Goal: Task Accomplishment & Management: Use online tool/utility

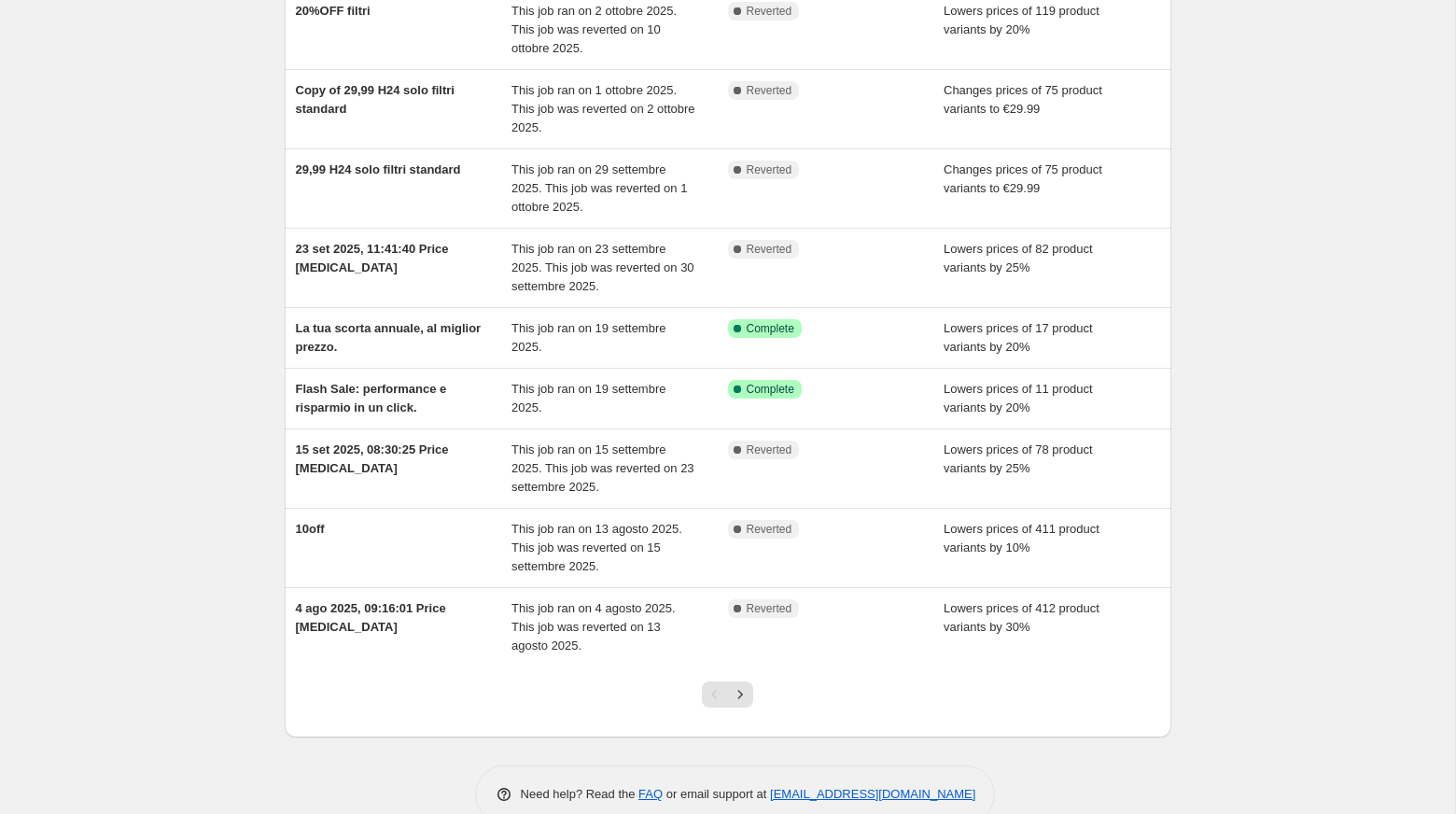
scroll to position [278, 0]
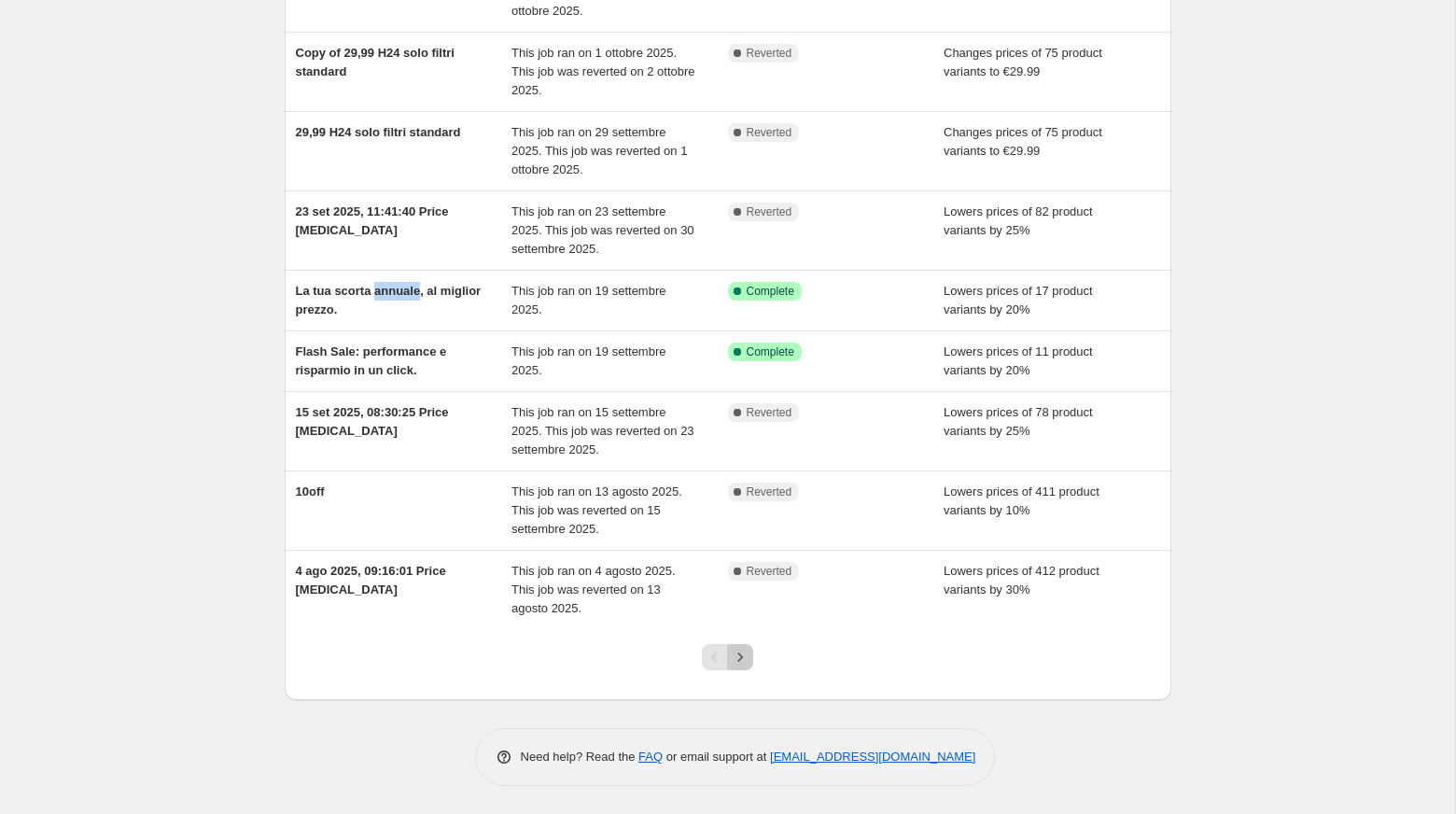
click at [735, 665] on icon "Next" at bounding box center [740, 658] width 19 height 19
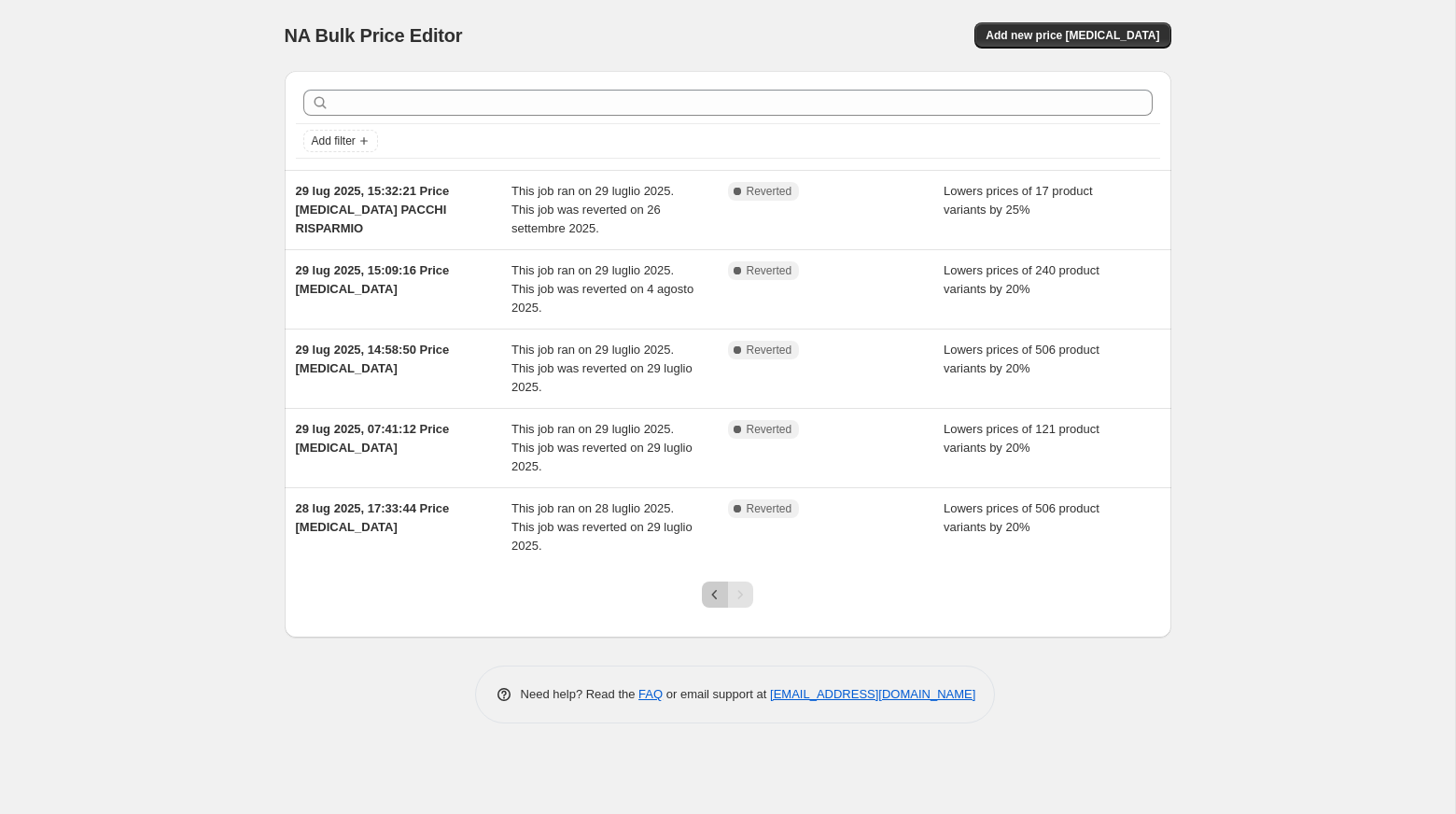
click at [713, 596] on icon "Previous" at bounding box center [715, 595] width 19 height 19
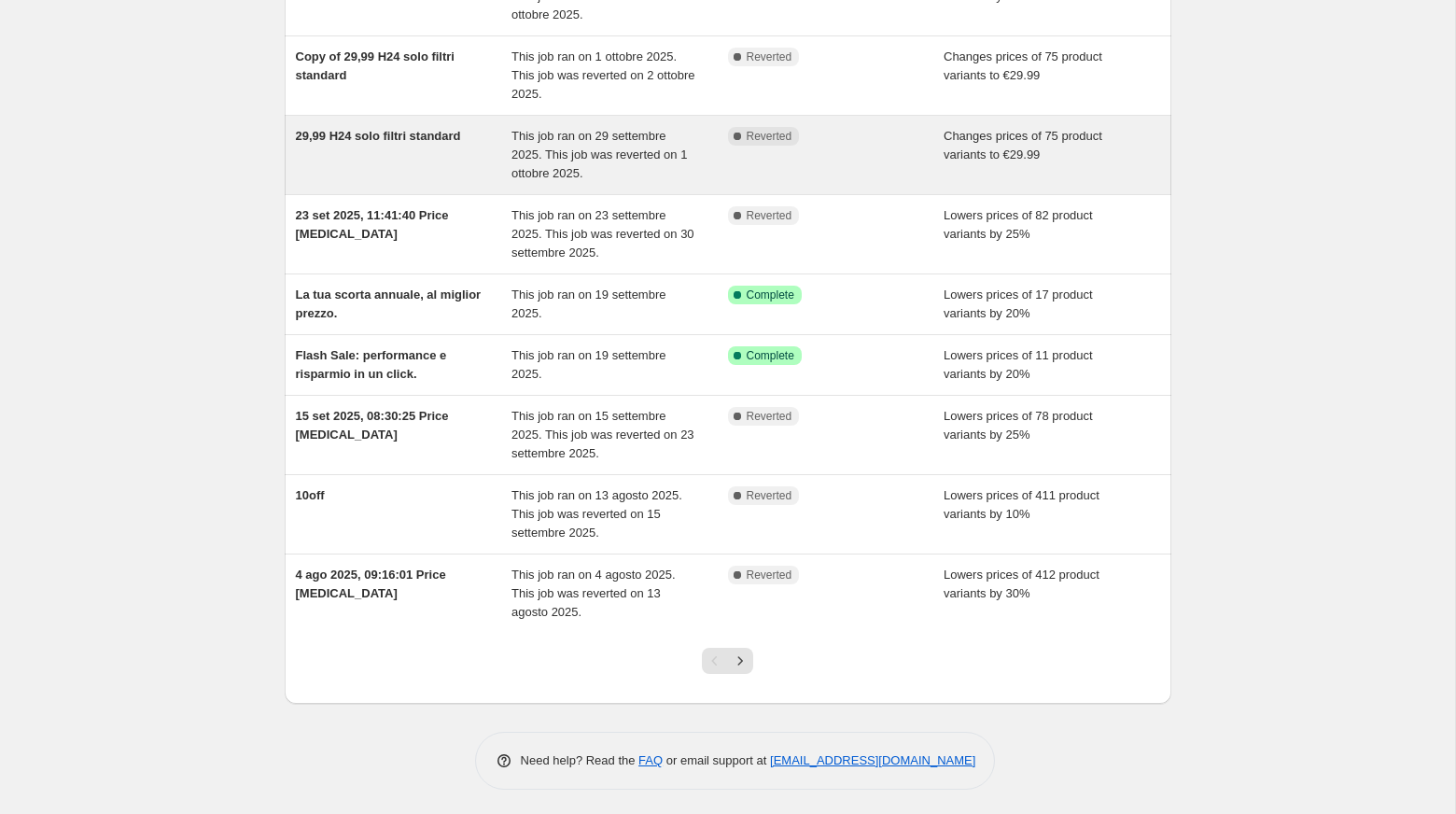
scroll to position [278, 0]
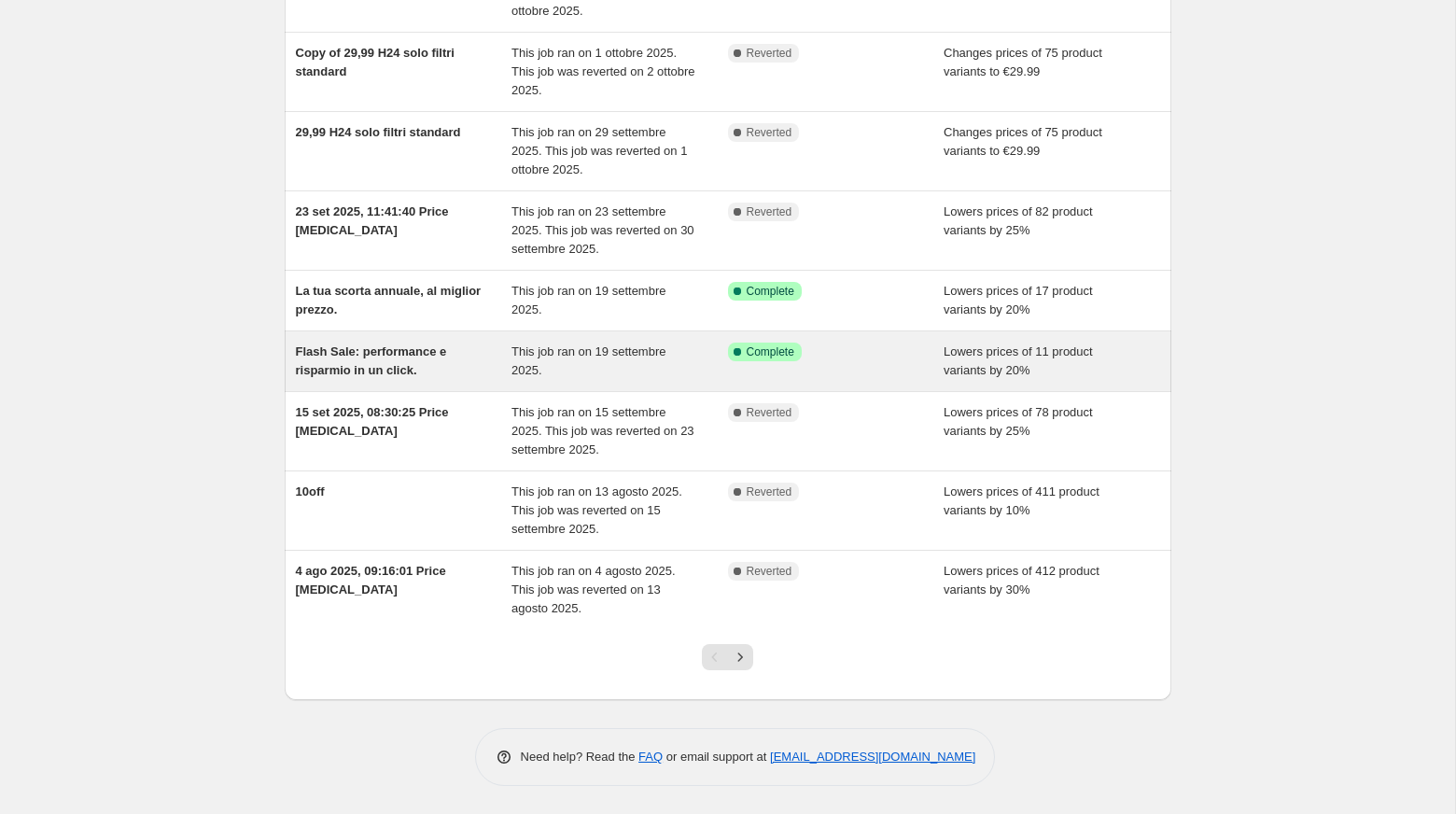
click at [405, 370] on span "Flash Sale: performance e risparmio in un click." at bounding box center [371, 360] width 152 height 32
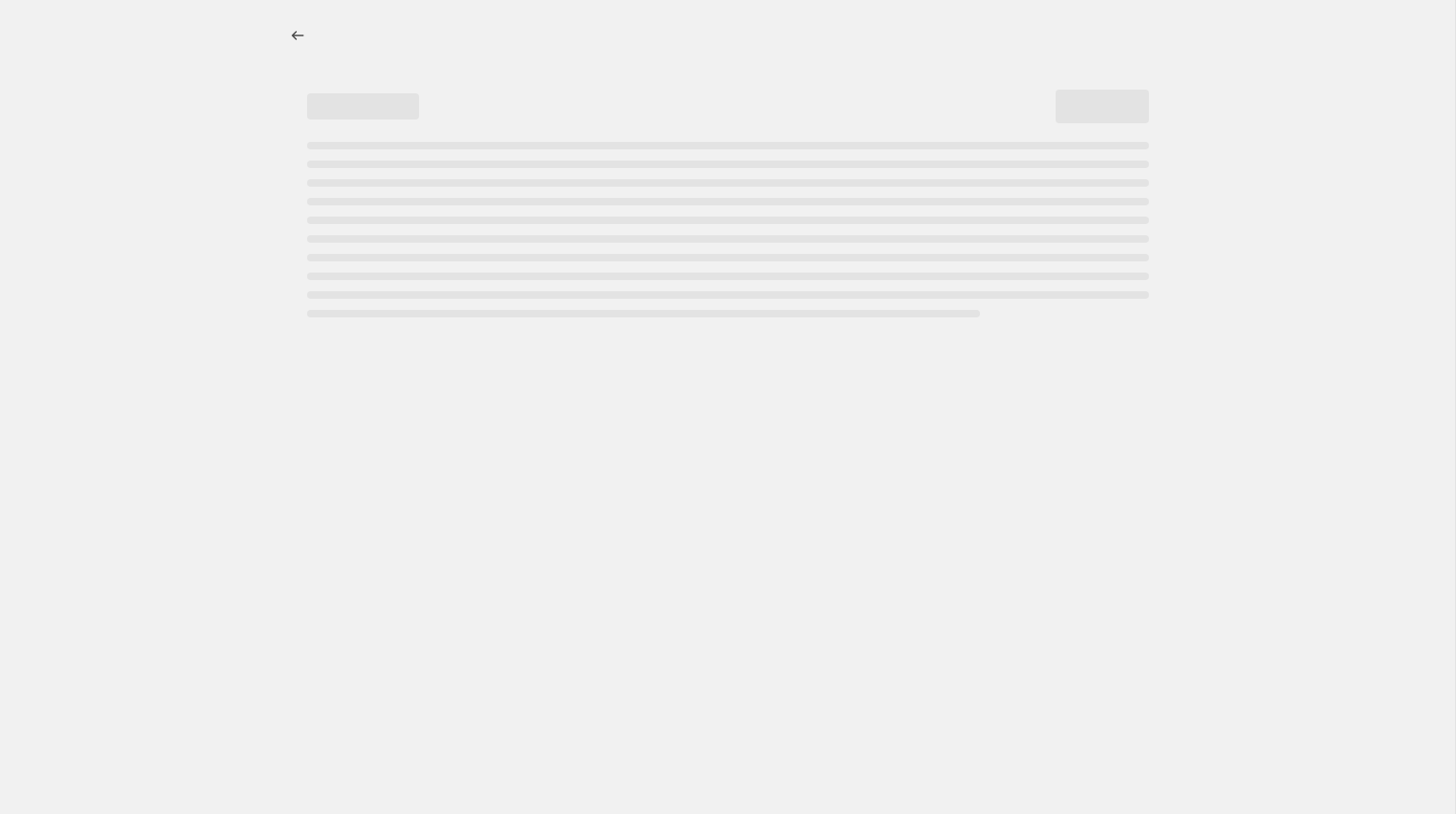
select select "percentage"
select select "collection"
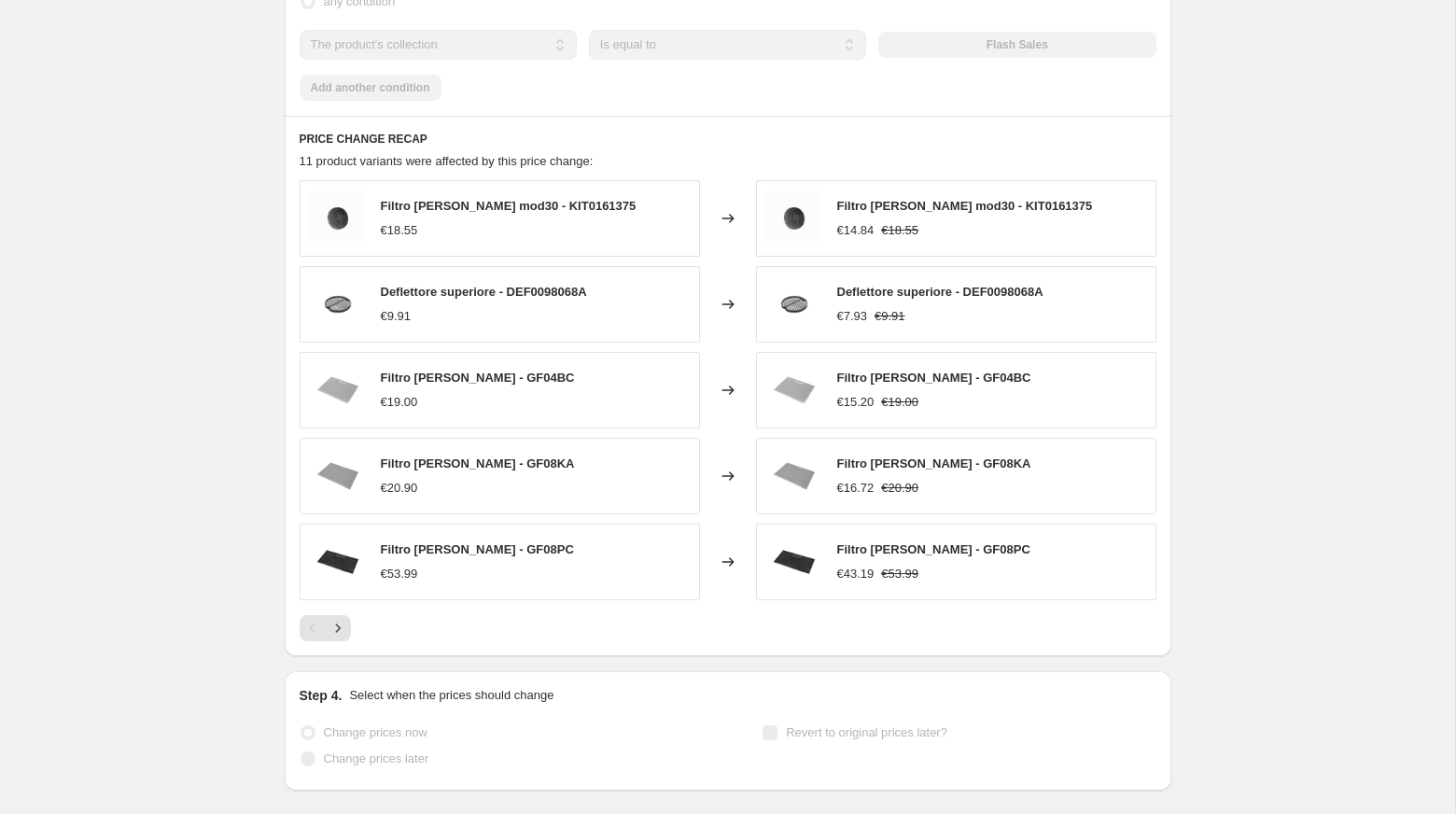
scroll to position [1398, 0]
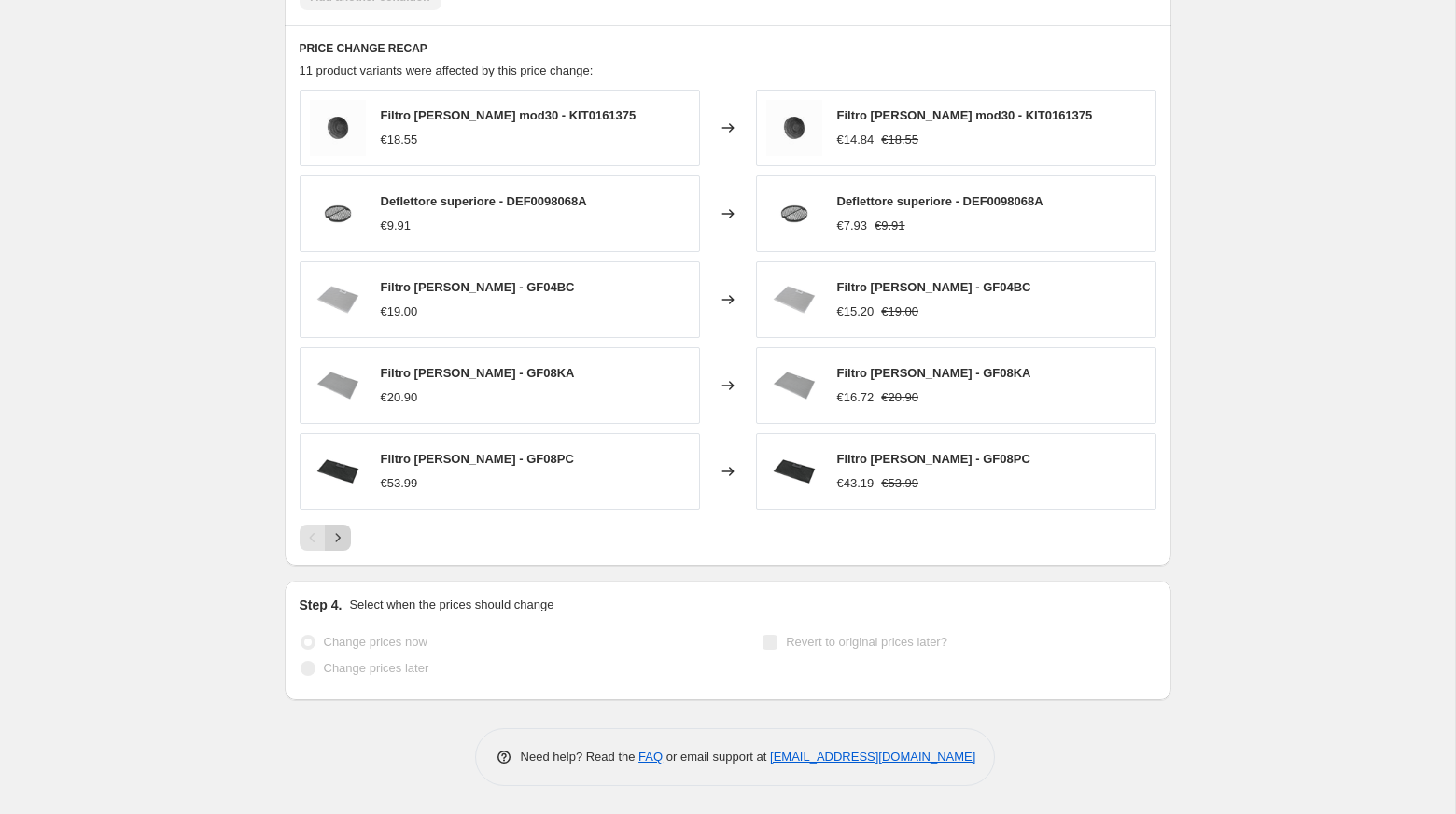
click at [339, 536] on icon "Next" at bounding box center [338, 538] width 19 height 19
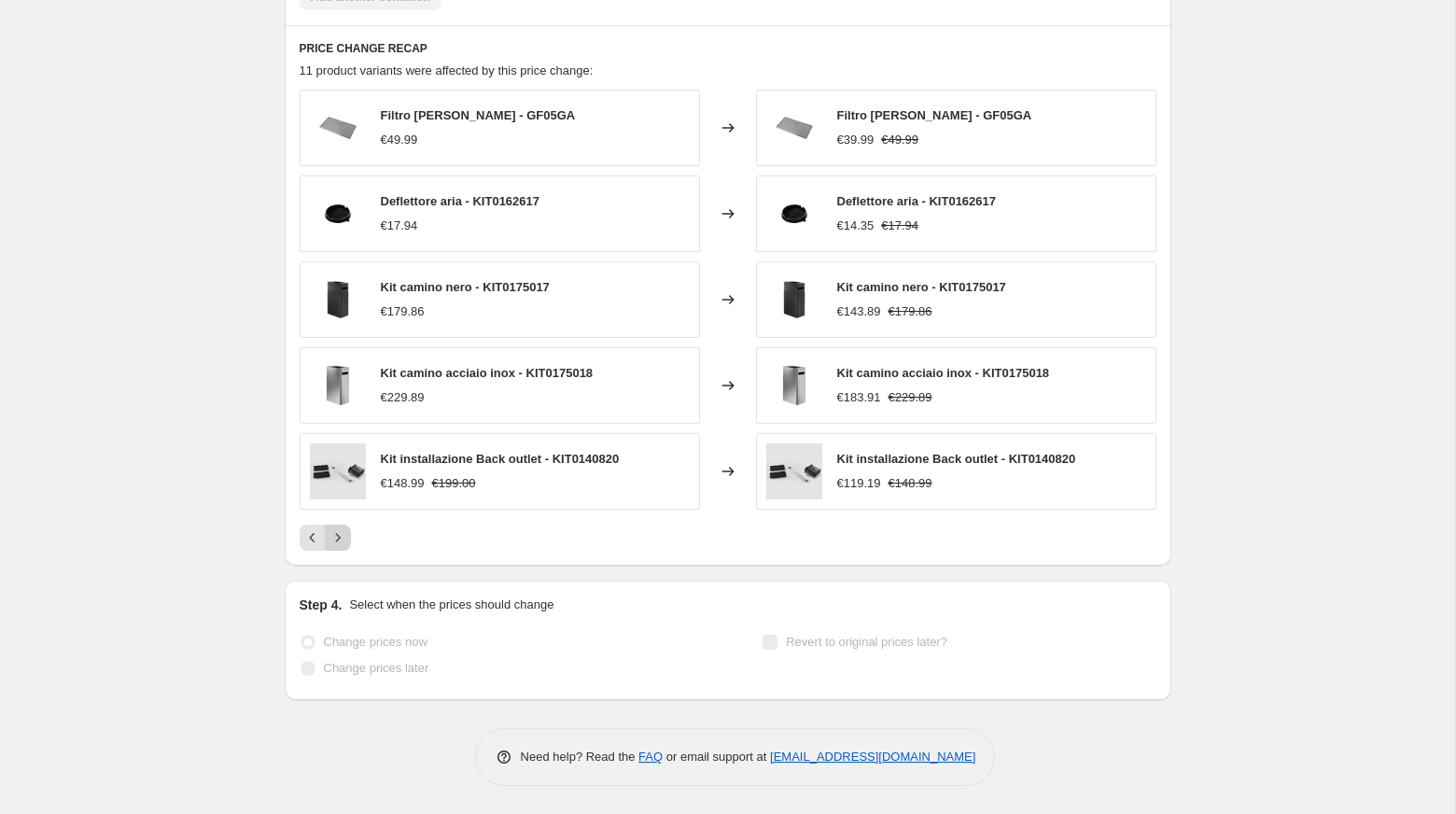
click at [334, 538] on icon "Next" at bounding box center [338, 538] width 19 height 19
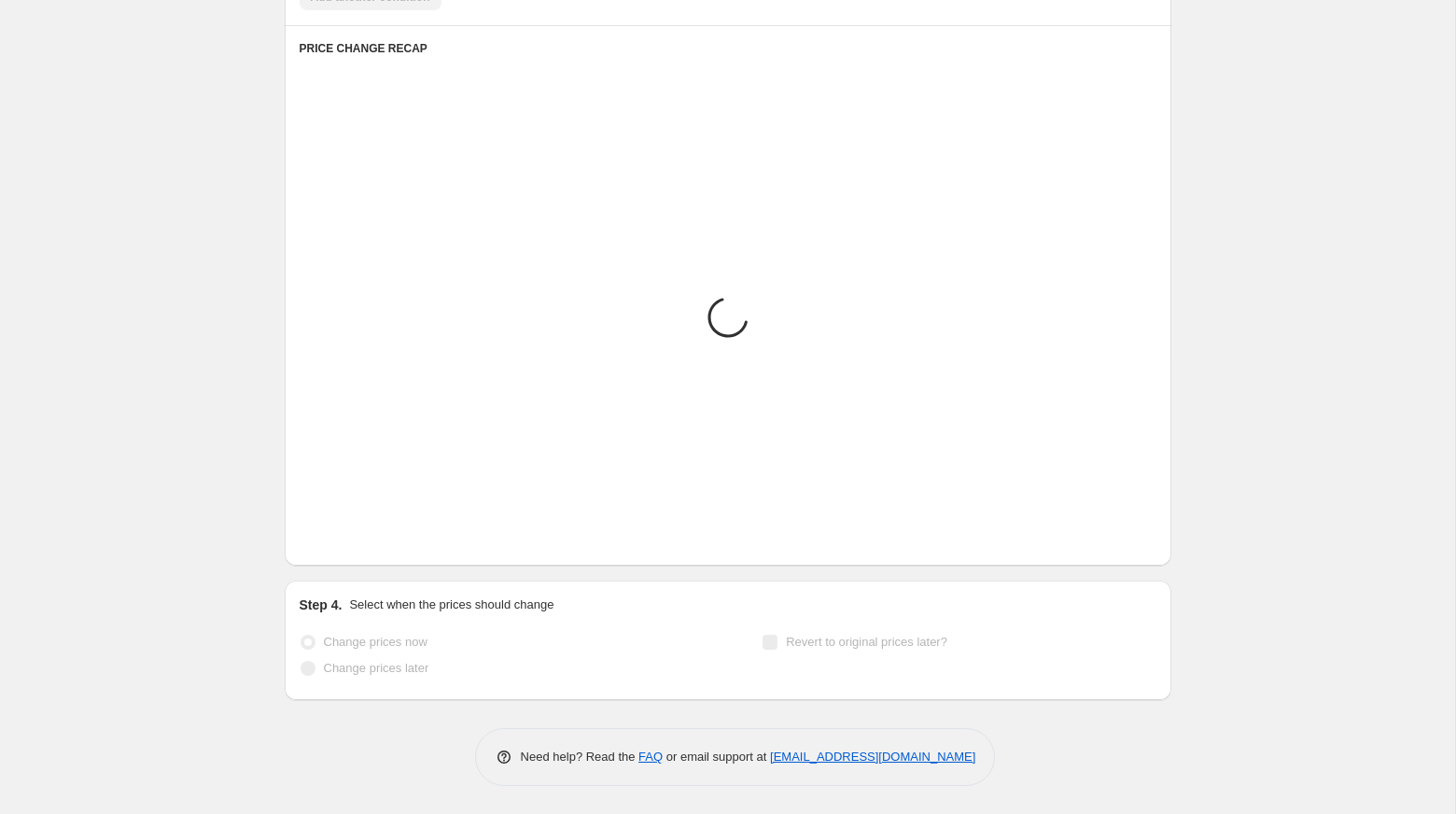
scroll to position [1061, 0]
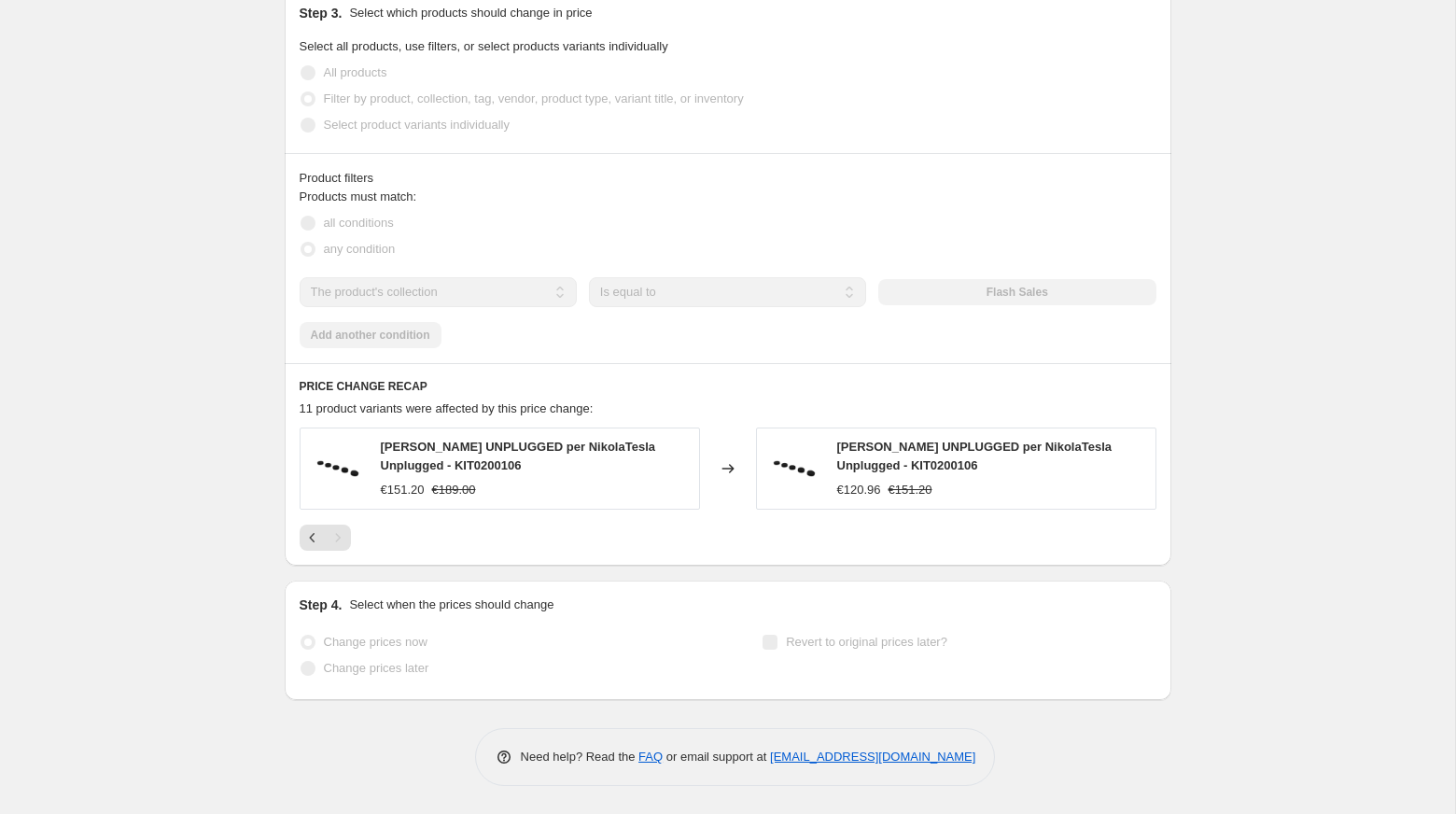
click at [336, 536] on div "Pagination" at bounding box center [337, 537] width 26 height 26
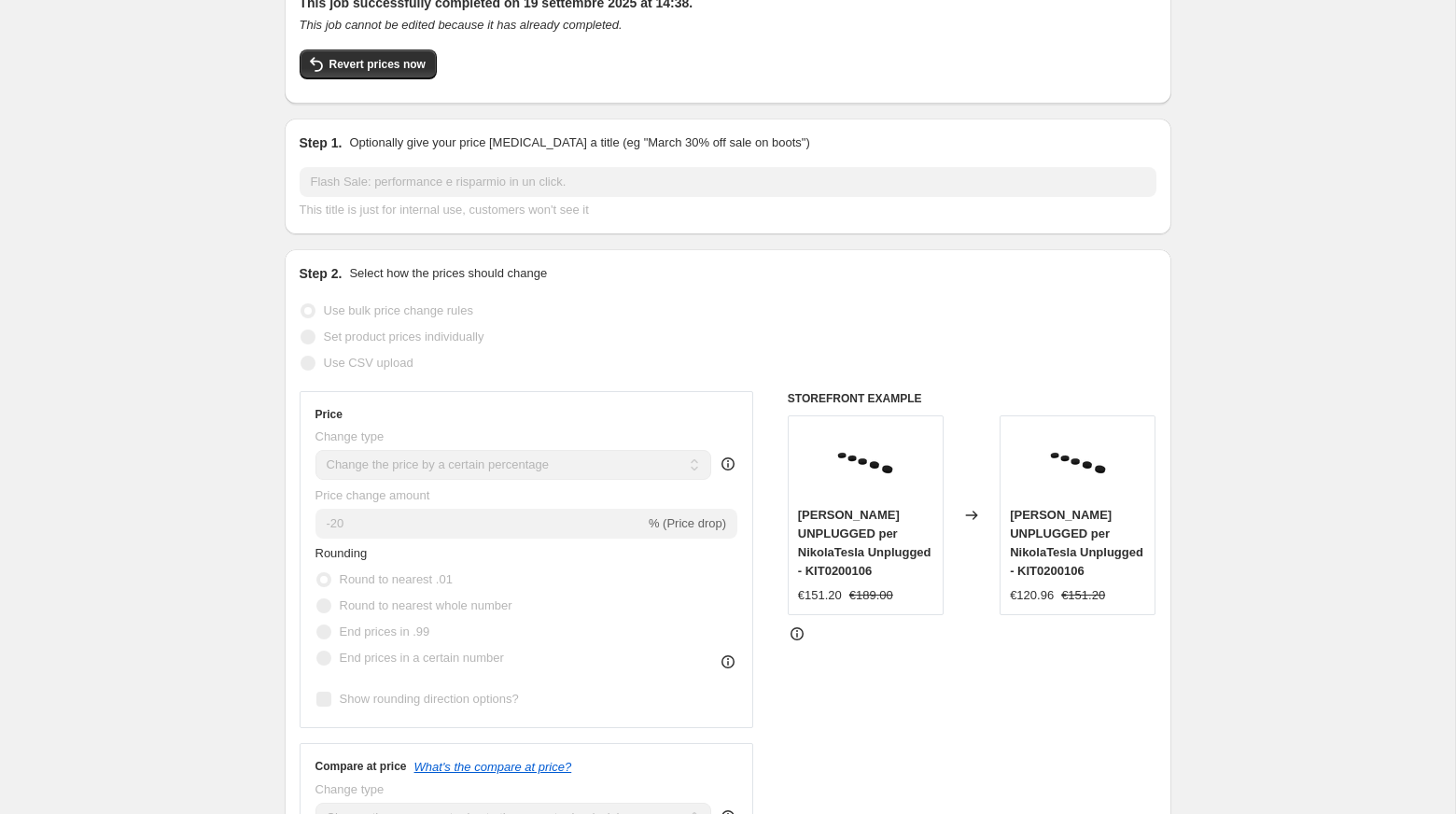
scroll to position [0, 0]
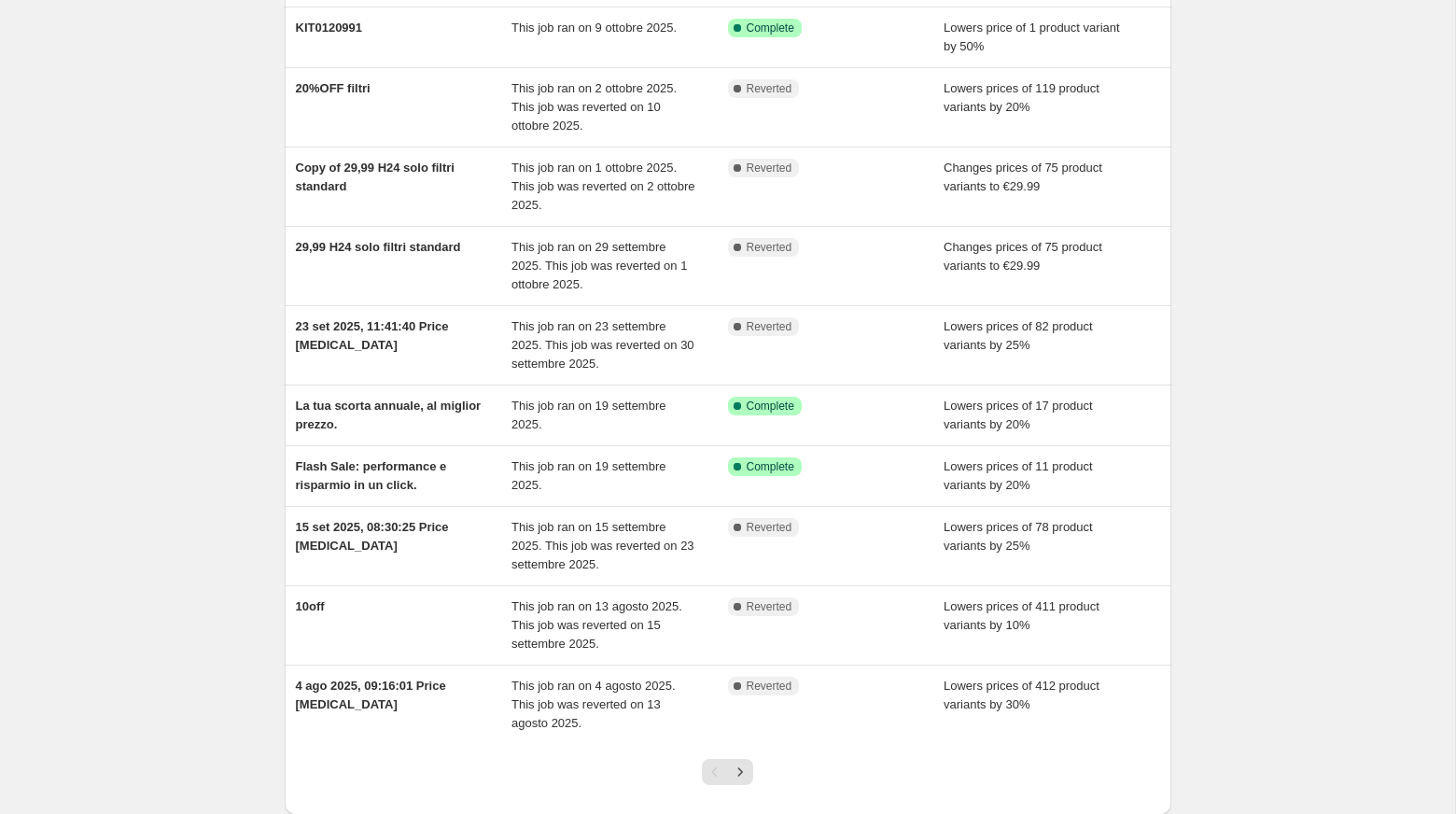
scroll to position [178, 0]
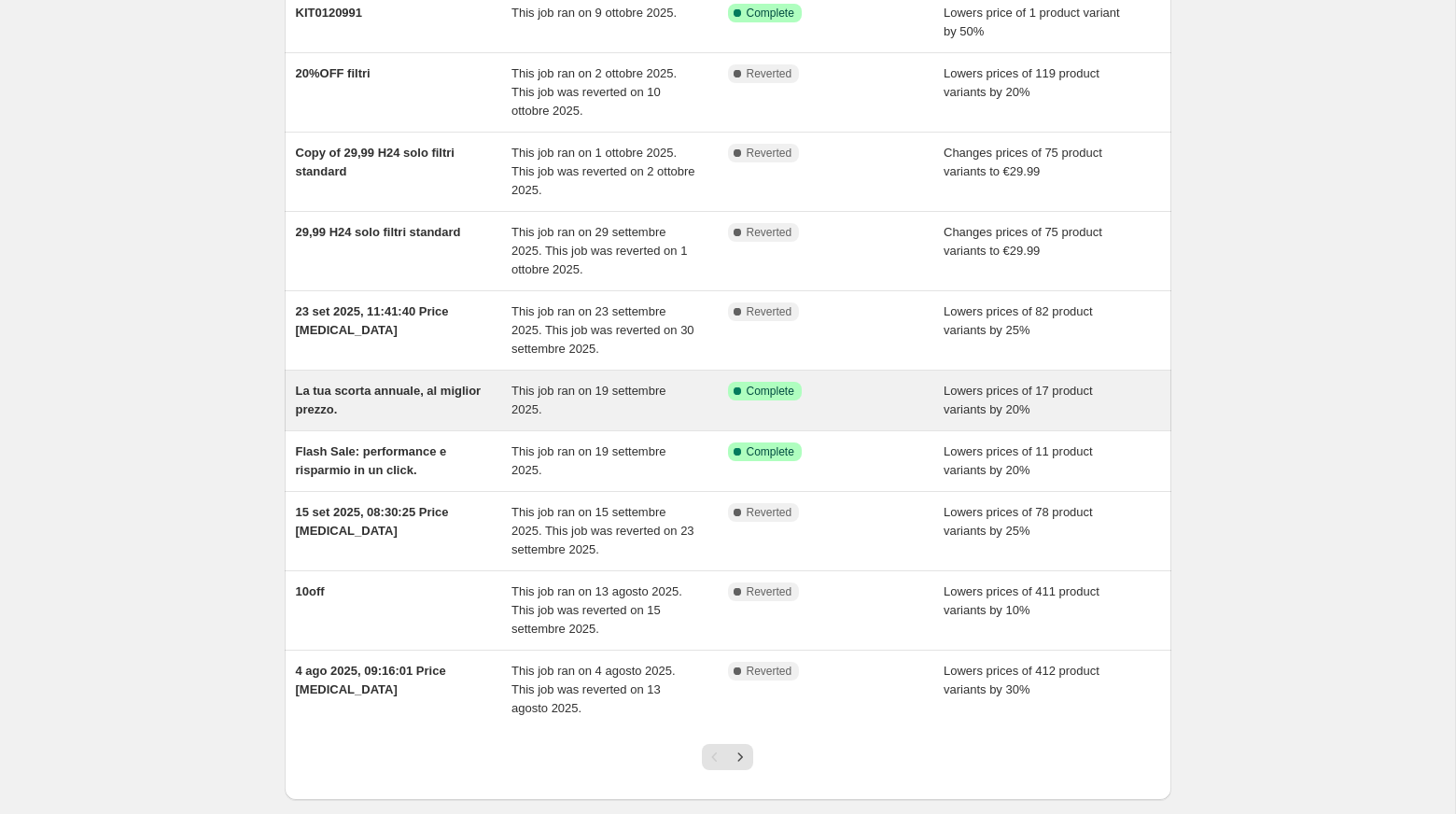
click at [316, 393] on span "La tua scorta annuale, al miglior prezzo." at bounding box center [388, 400] width 186 height 32
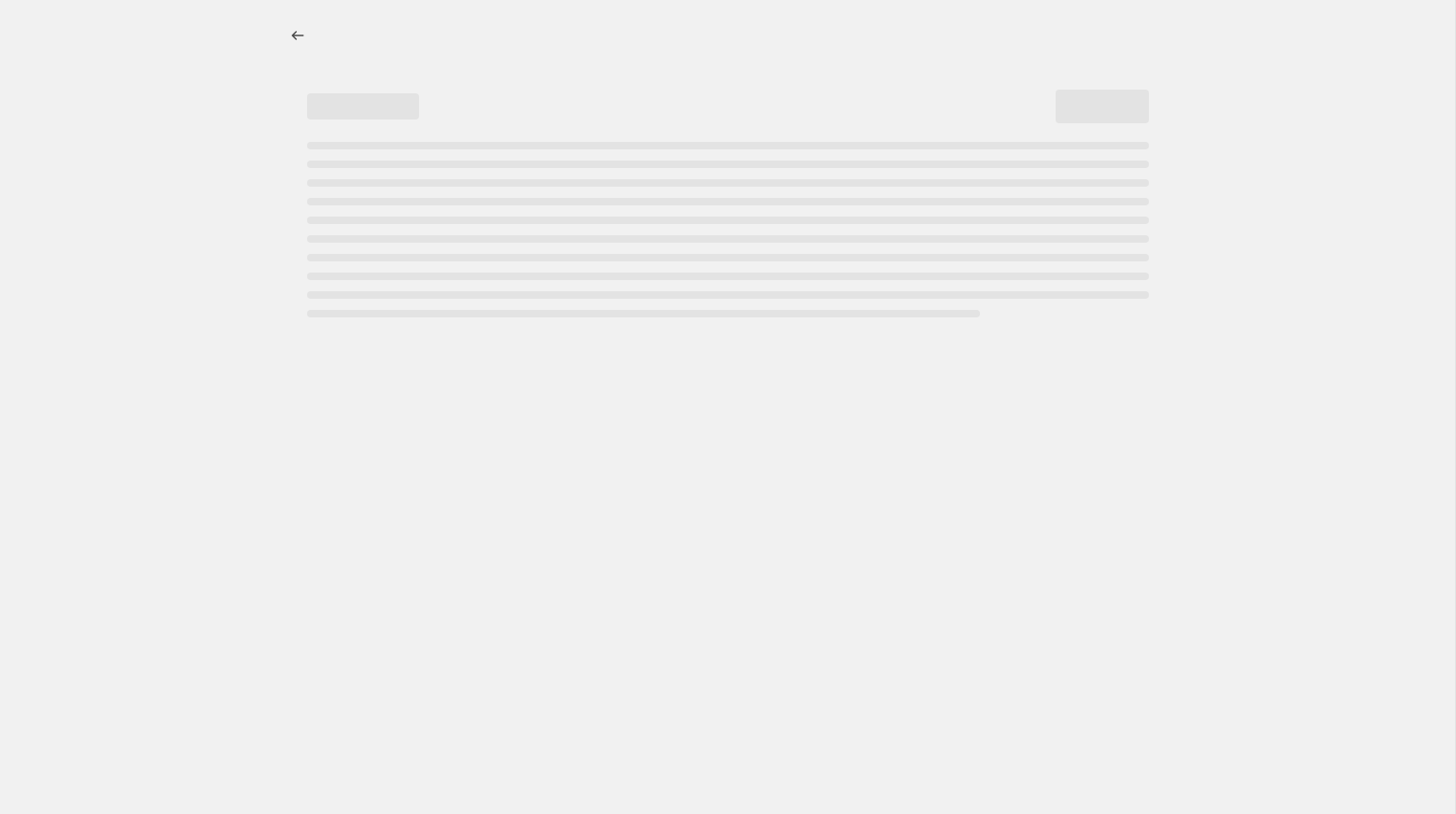
select select "percentage"
select select "collection"
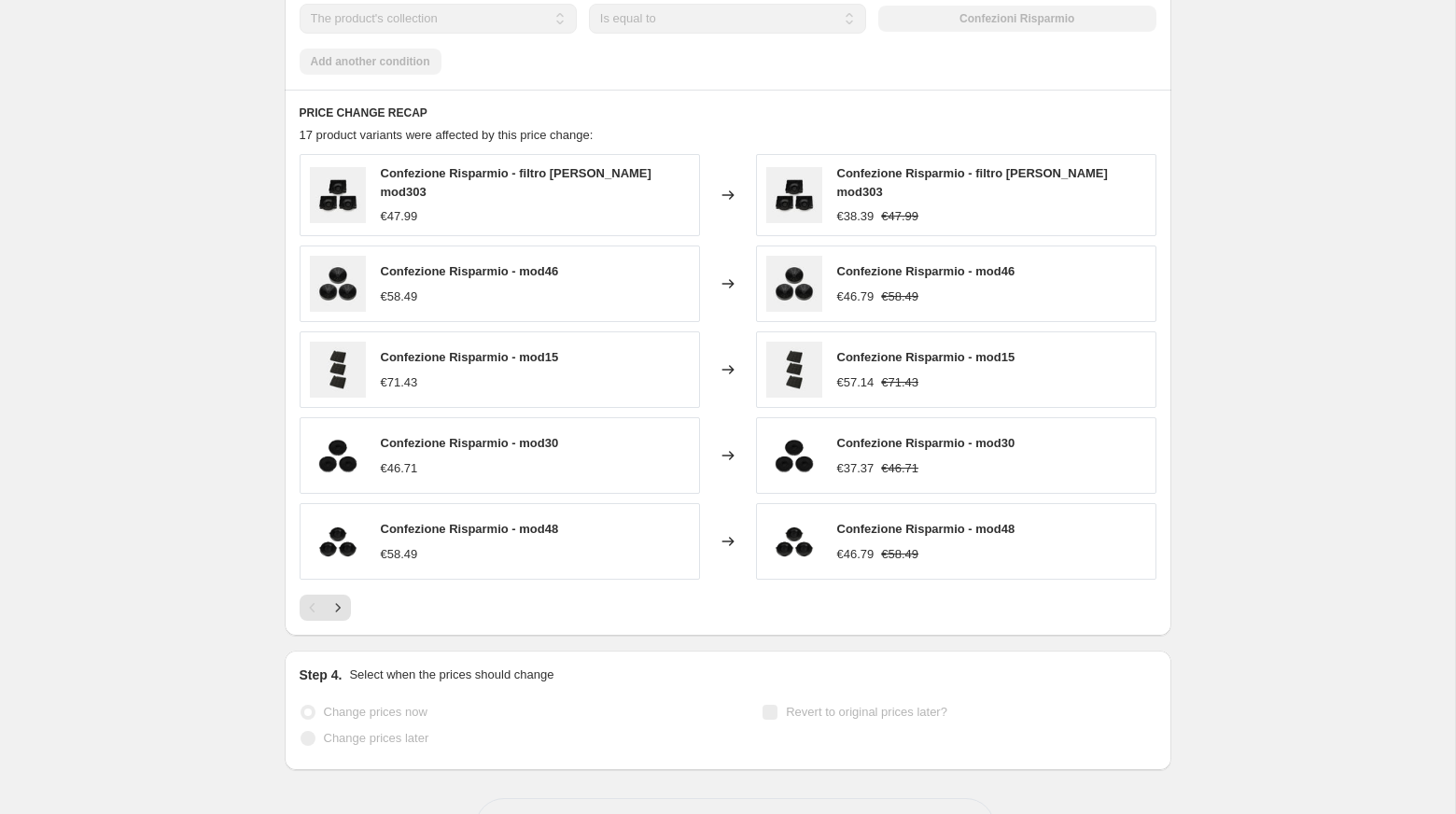
scroll to position [1398, 0]
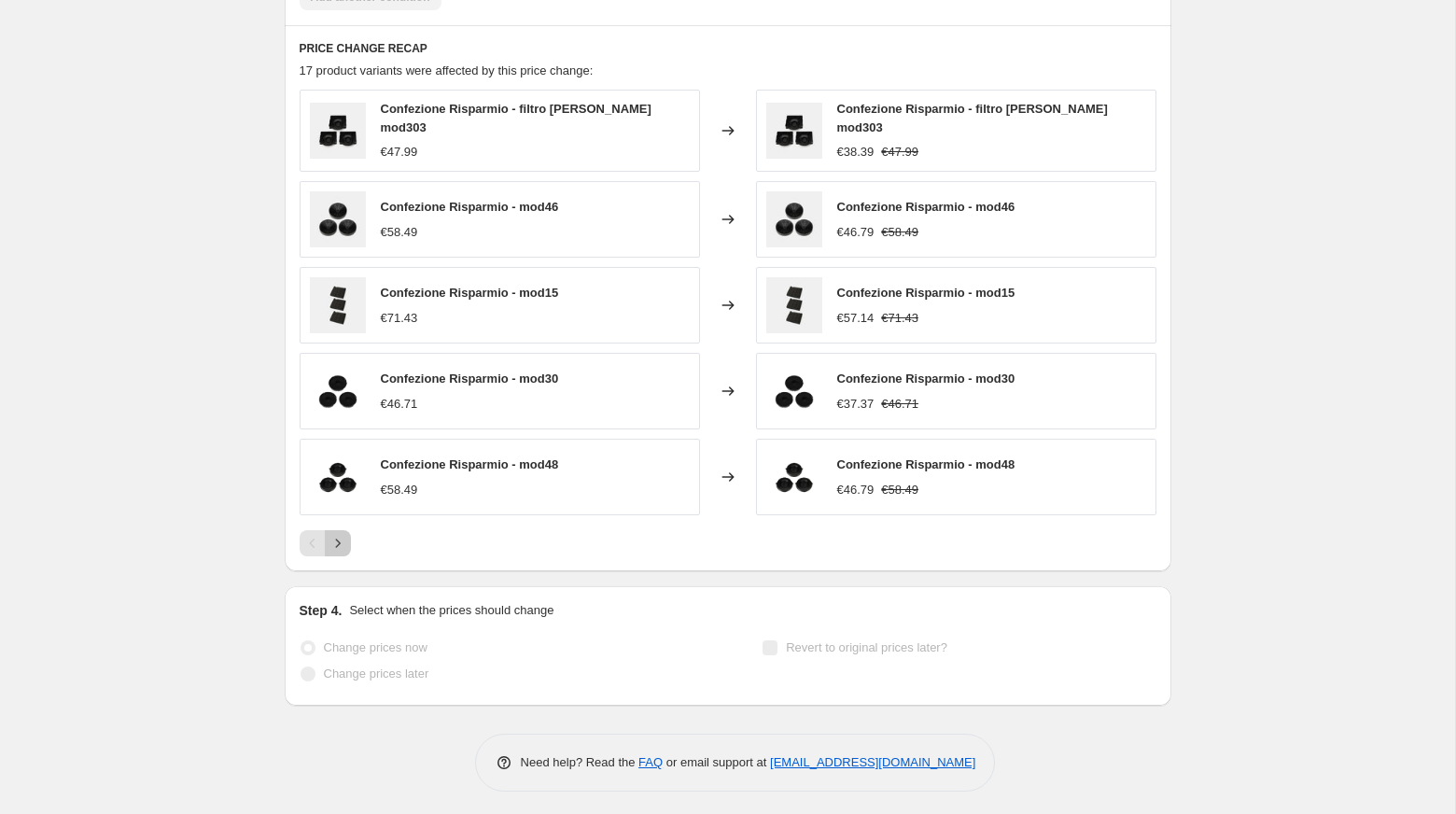
click at [342, 535] on icon "Next" at bounding box center [338, 543] width 19 height 19
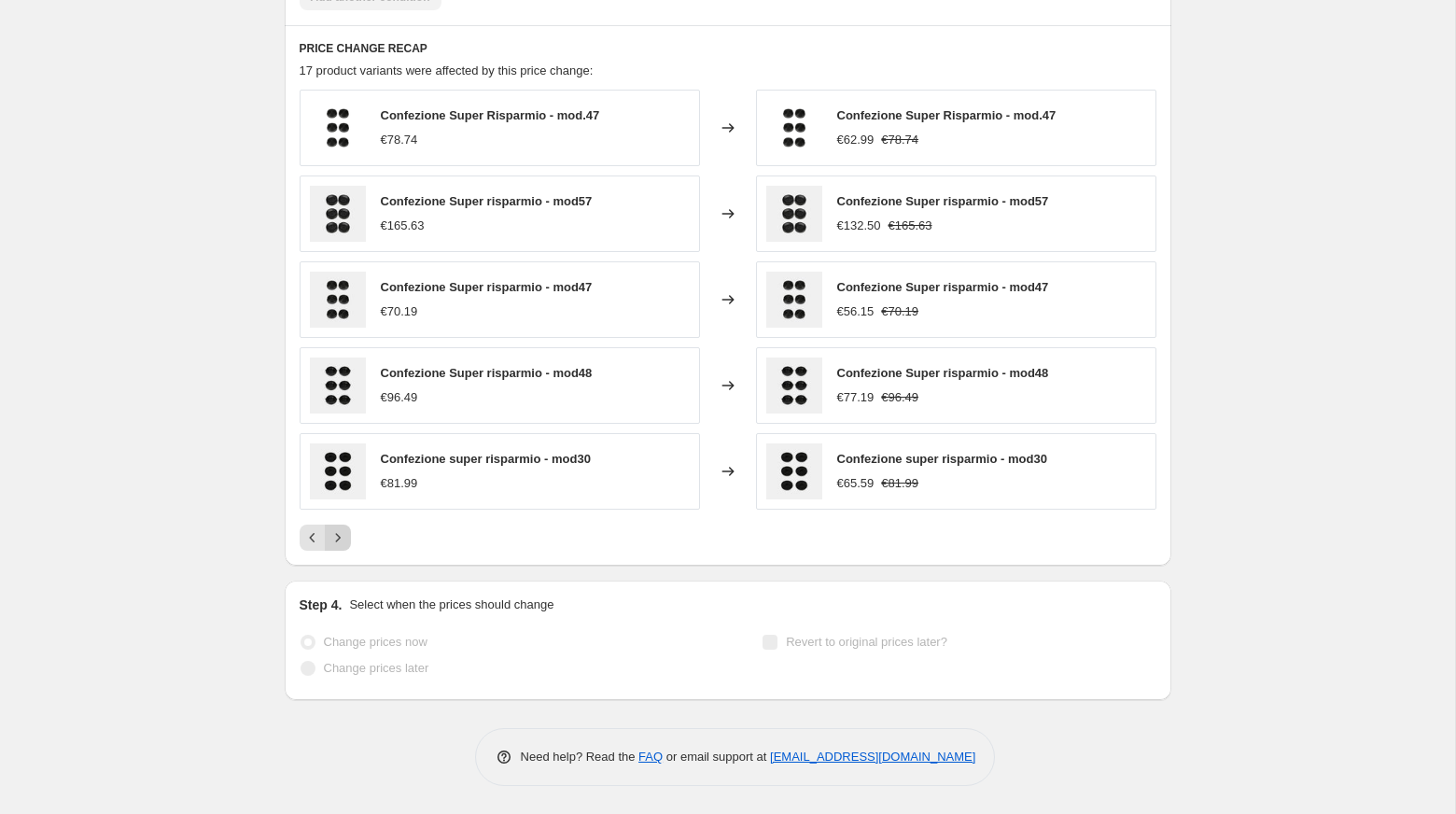
click at [336, 536] on icon "Next" at bounding box center [337, 537] width 5 height 9
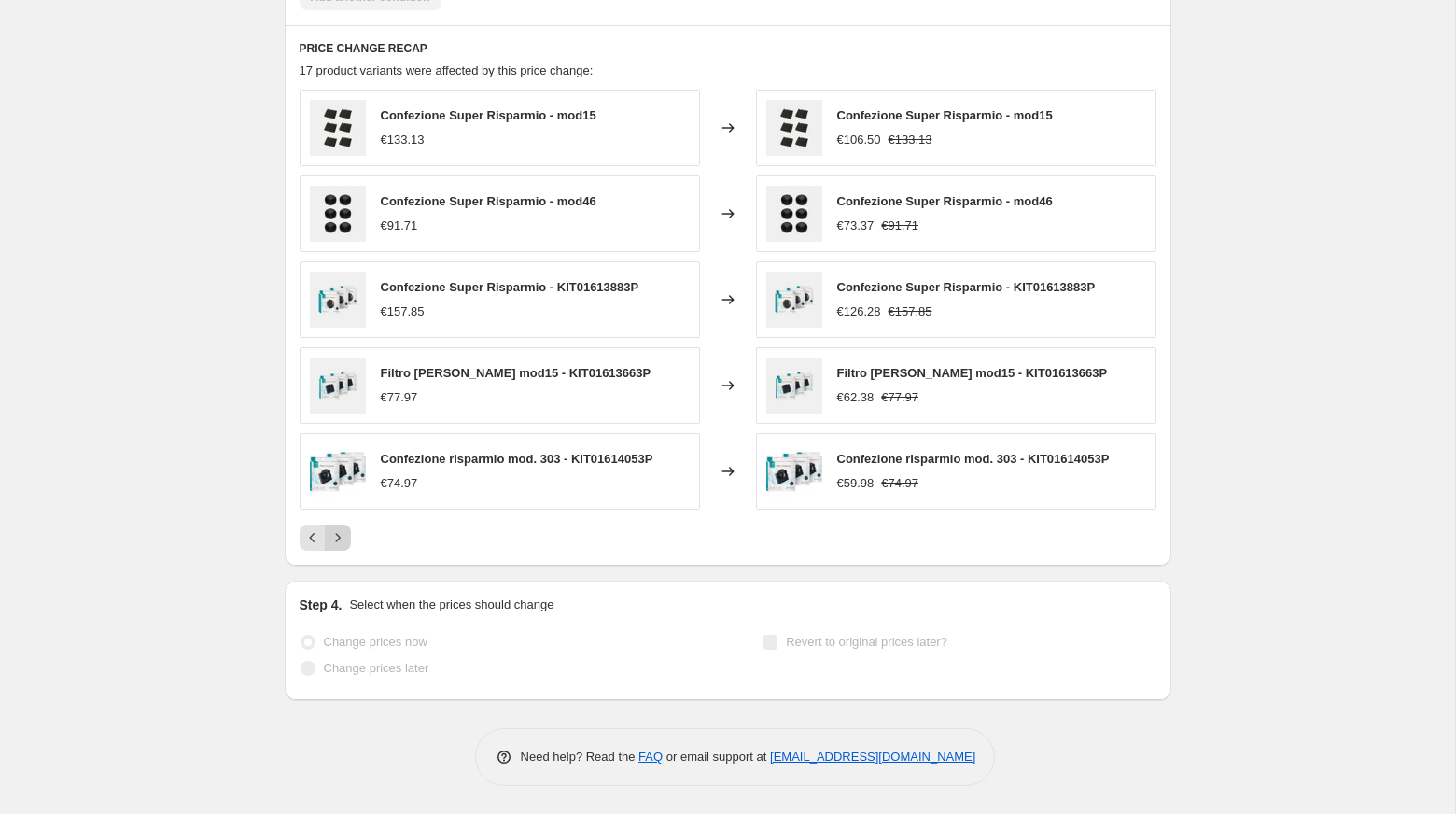
click at [334, 538] on icon "Next" at bounding box center [338, 538] width 19 height 19
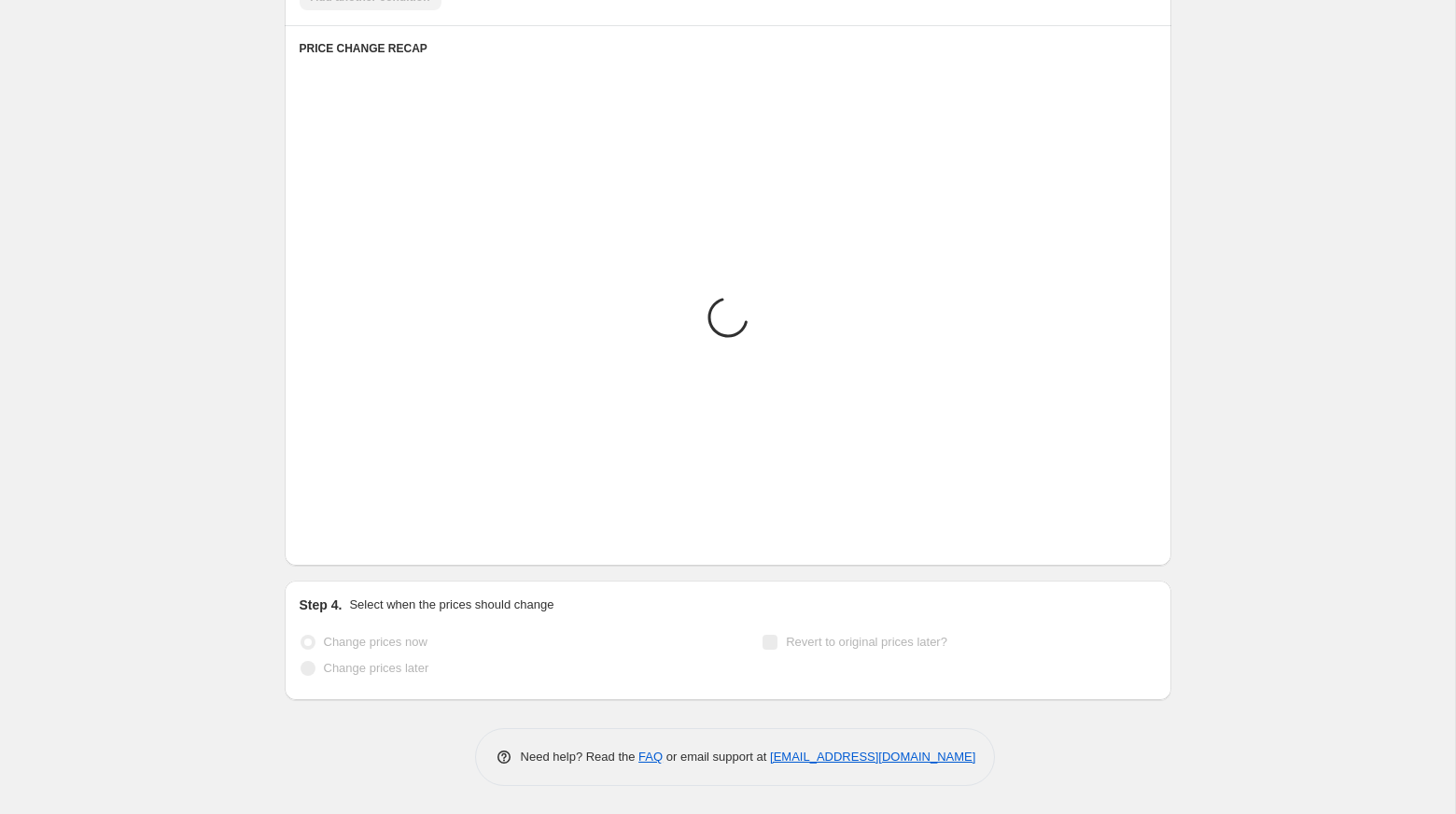
scroll to position [1141, 0]
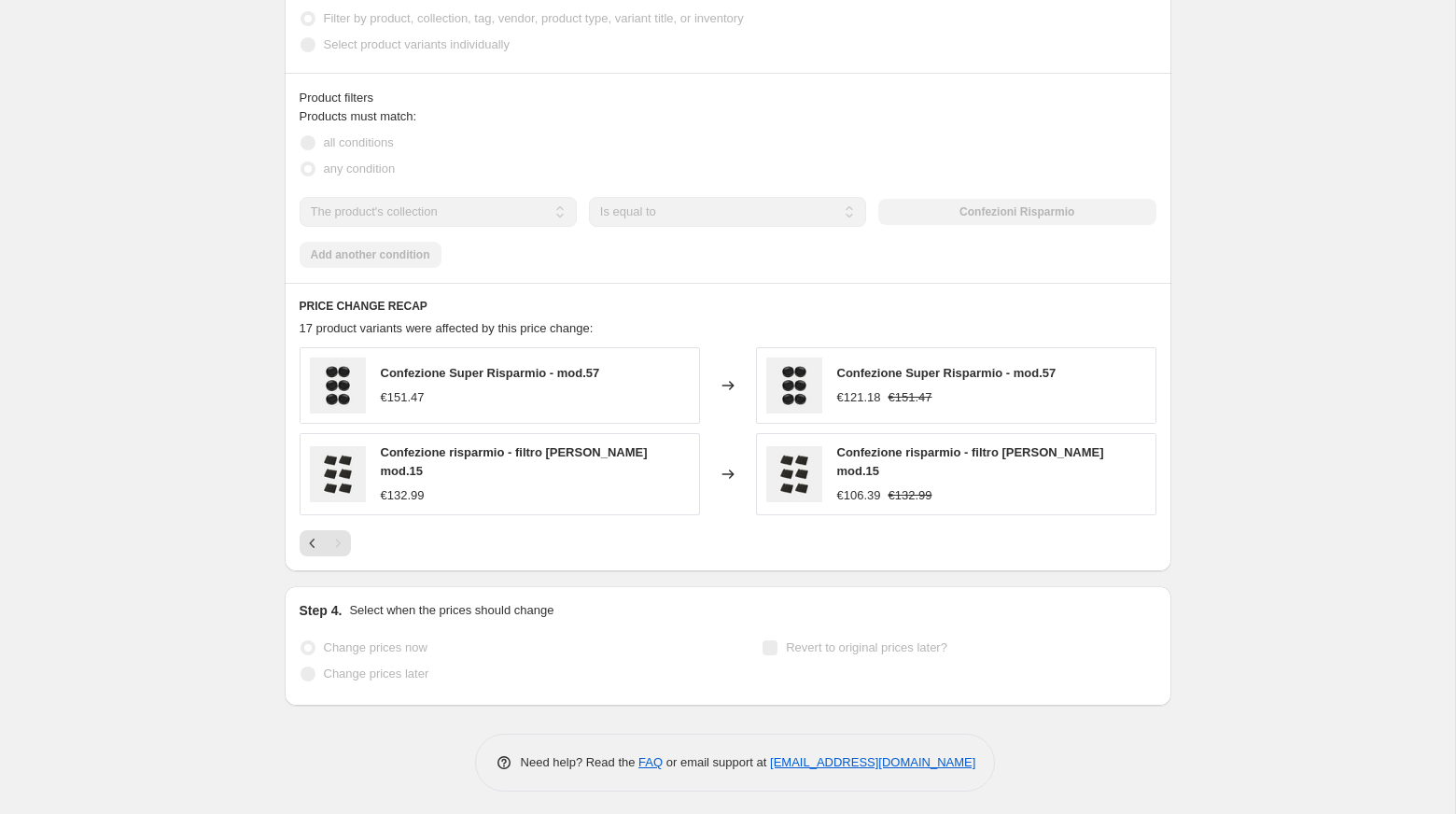
click at [336, 534] on div "Pagination" at bounding box center [337, 542] width 26 height 26
click at [454, 530] on div at bounding box center [727, 542] width 857 height 26
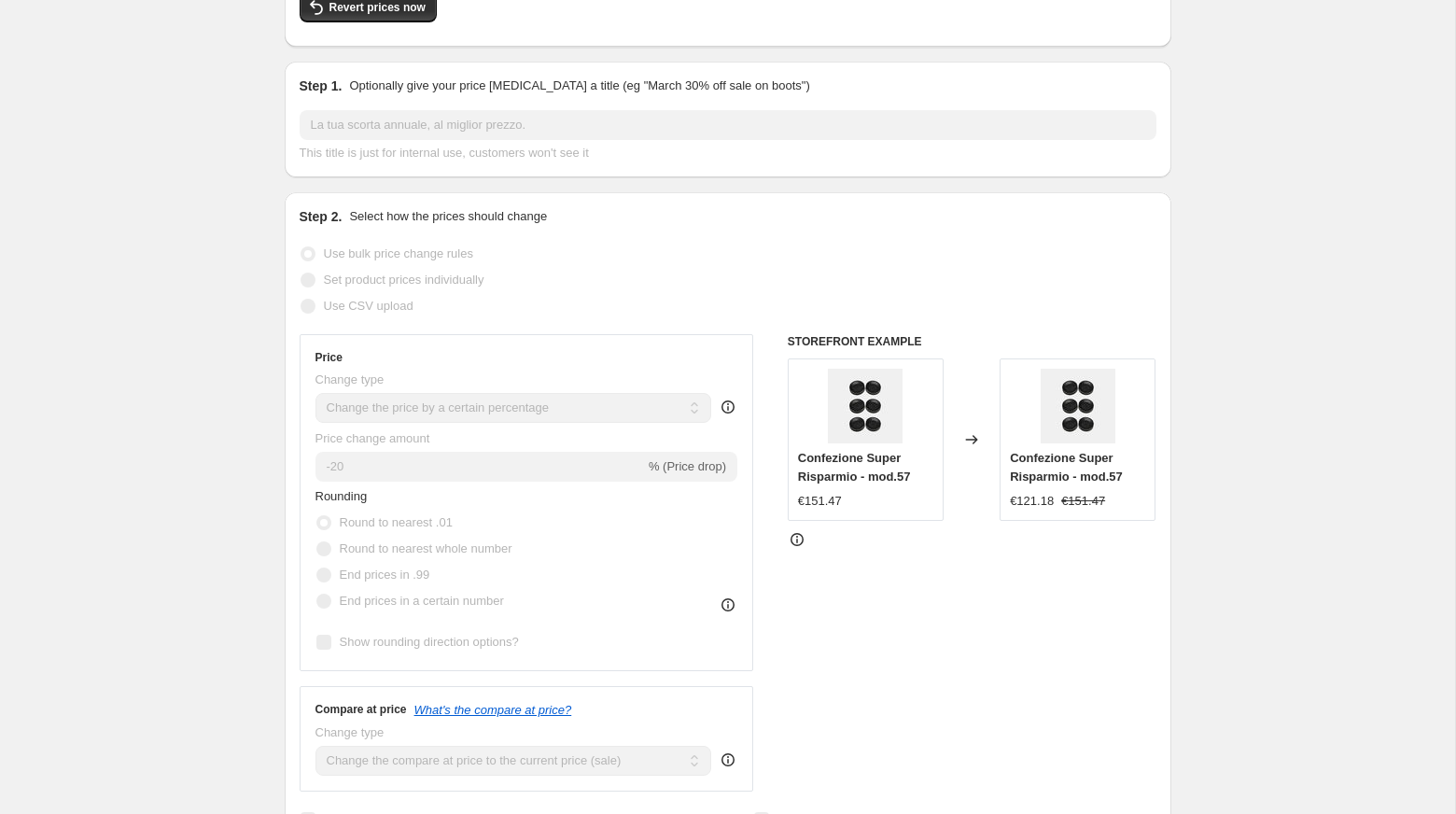
scroll to position [0, 0]
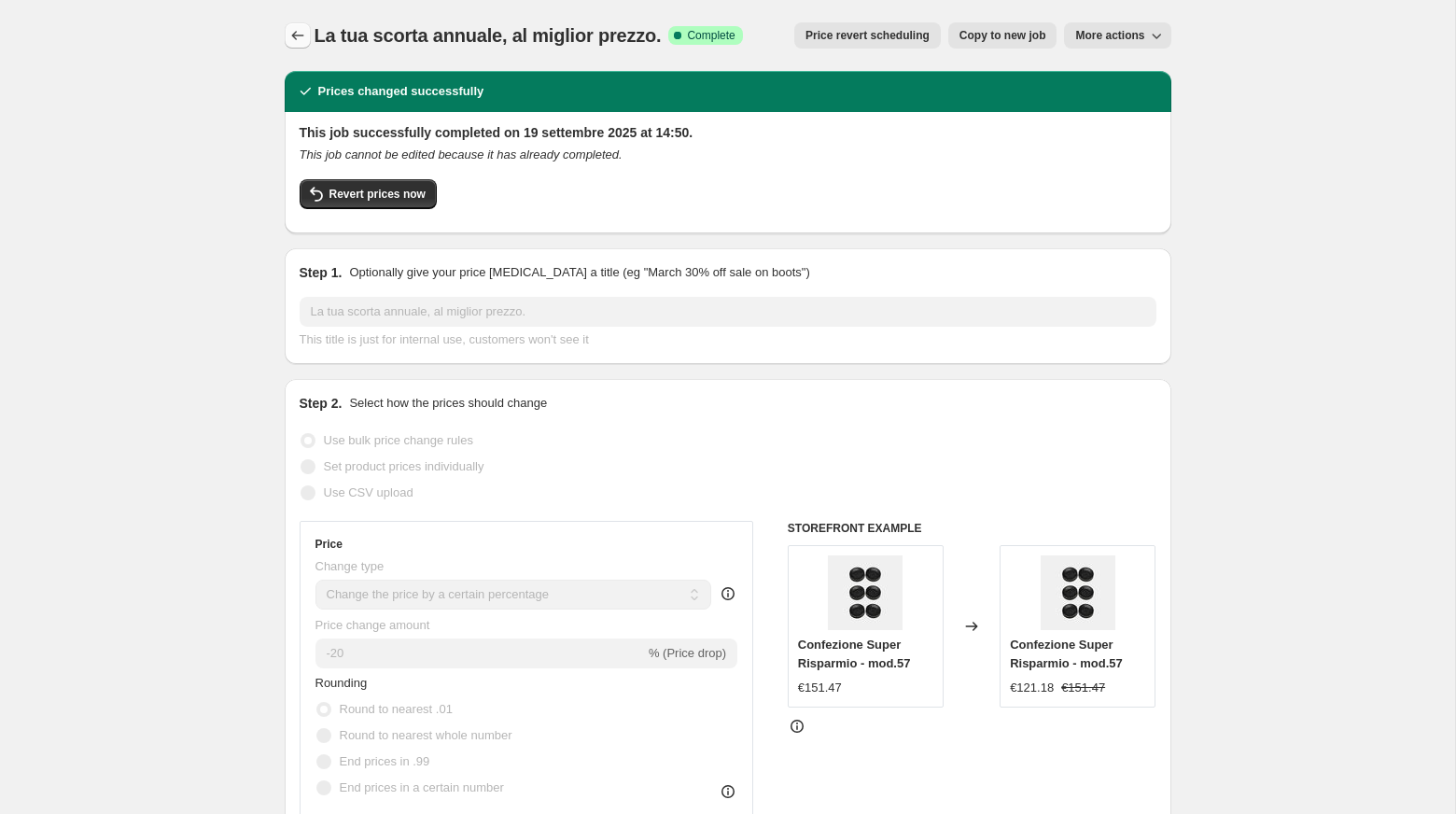
click at [297, 29] on icon "Price change jobs" at bounding box center [298, 35] width 19 height 19
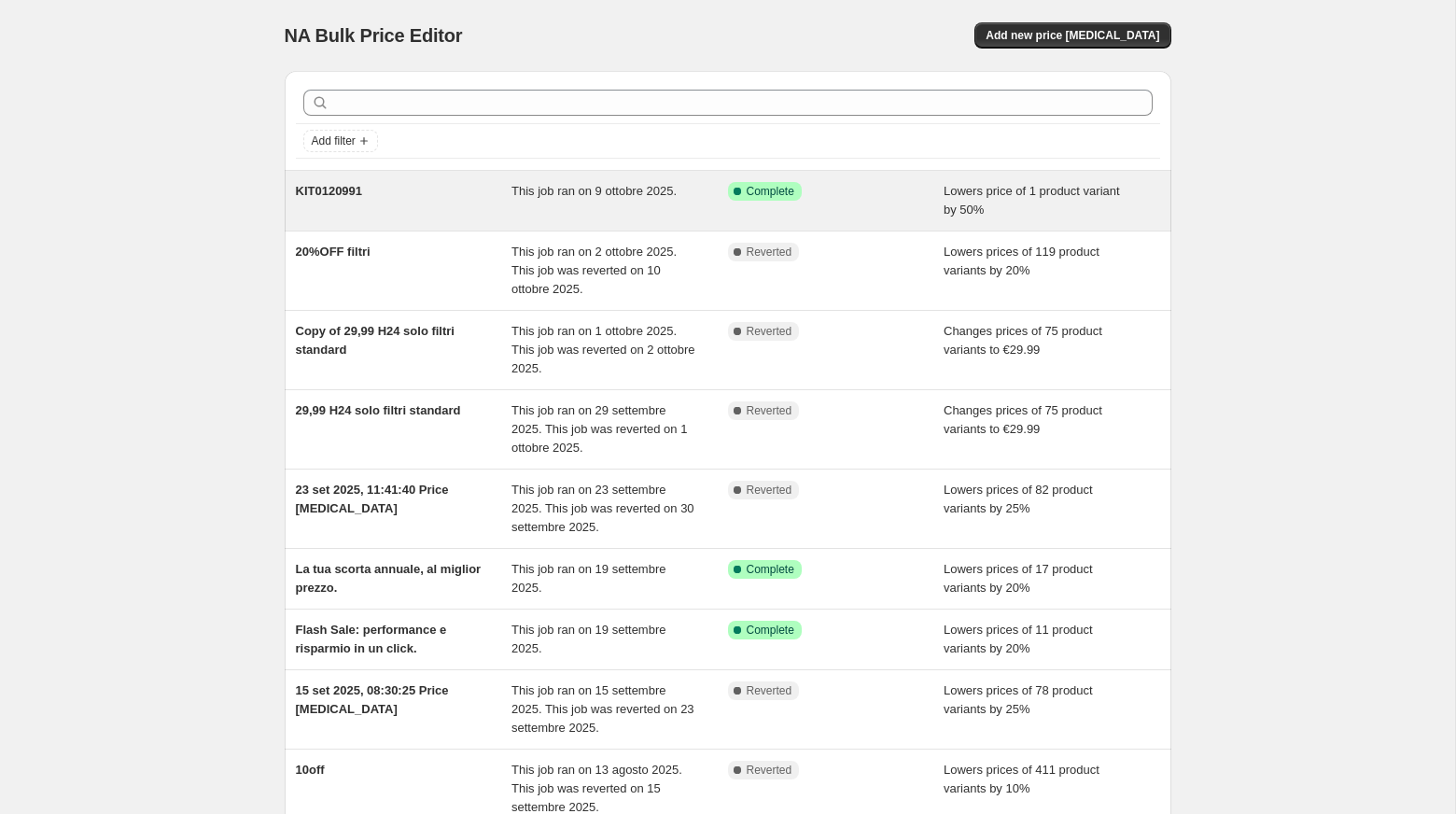
click at [394, 198] on div "KIT0120991" at bounding box center [403, 200] width 216 height 37
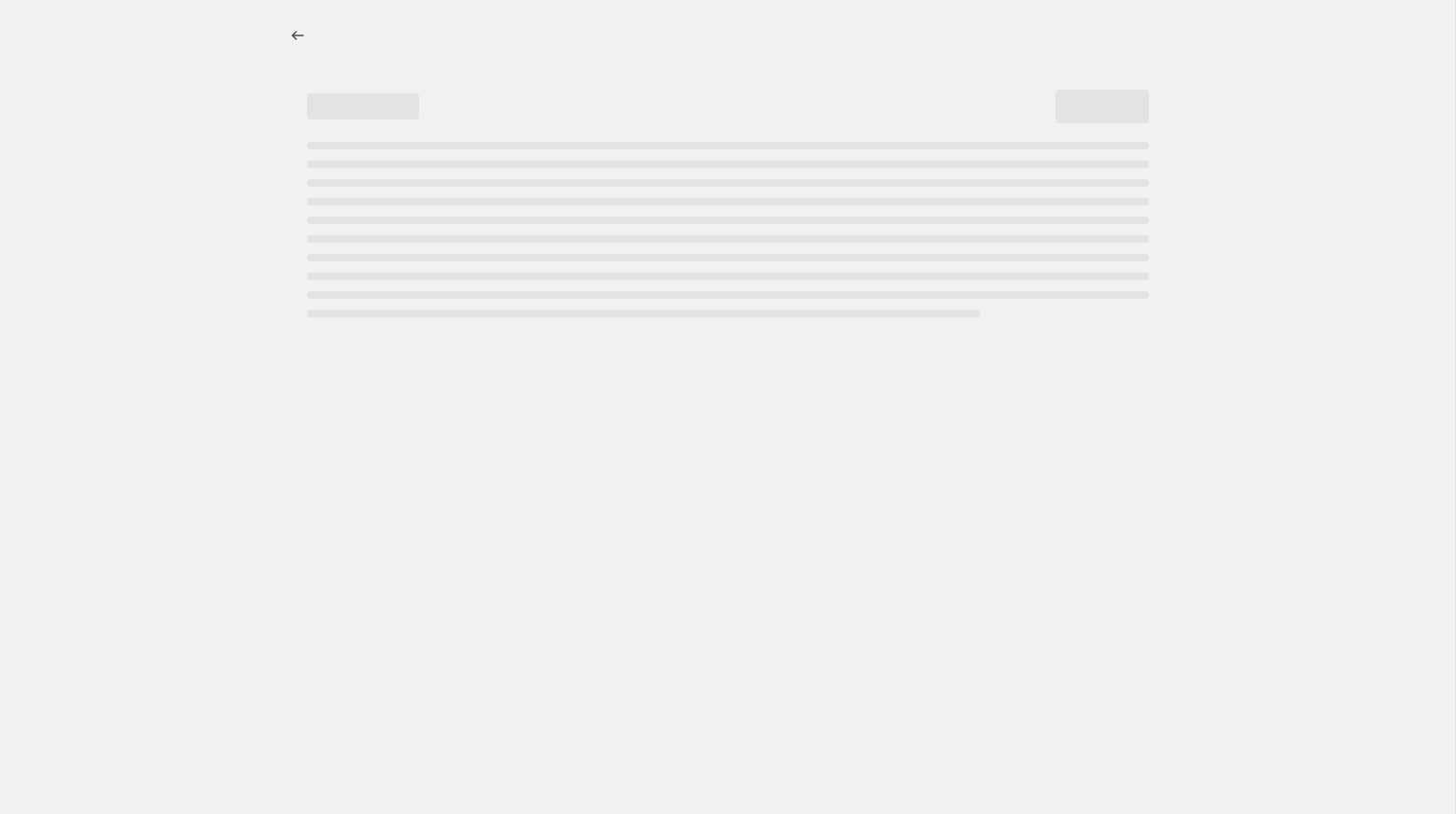
select select "percentage"
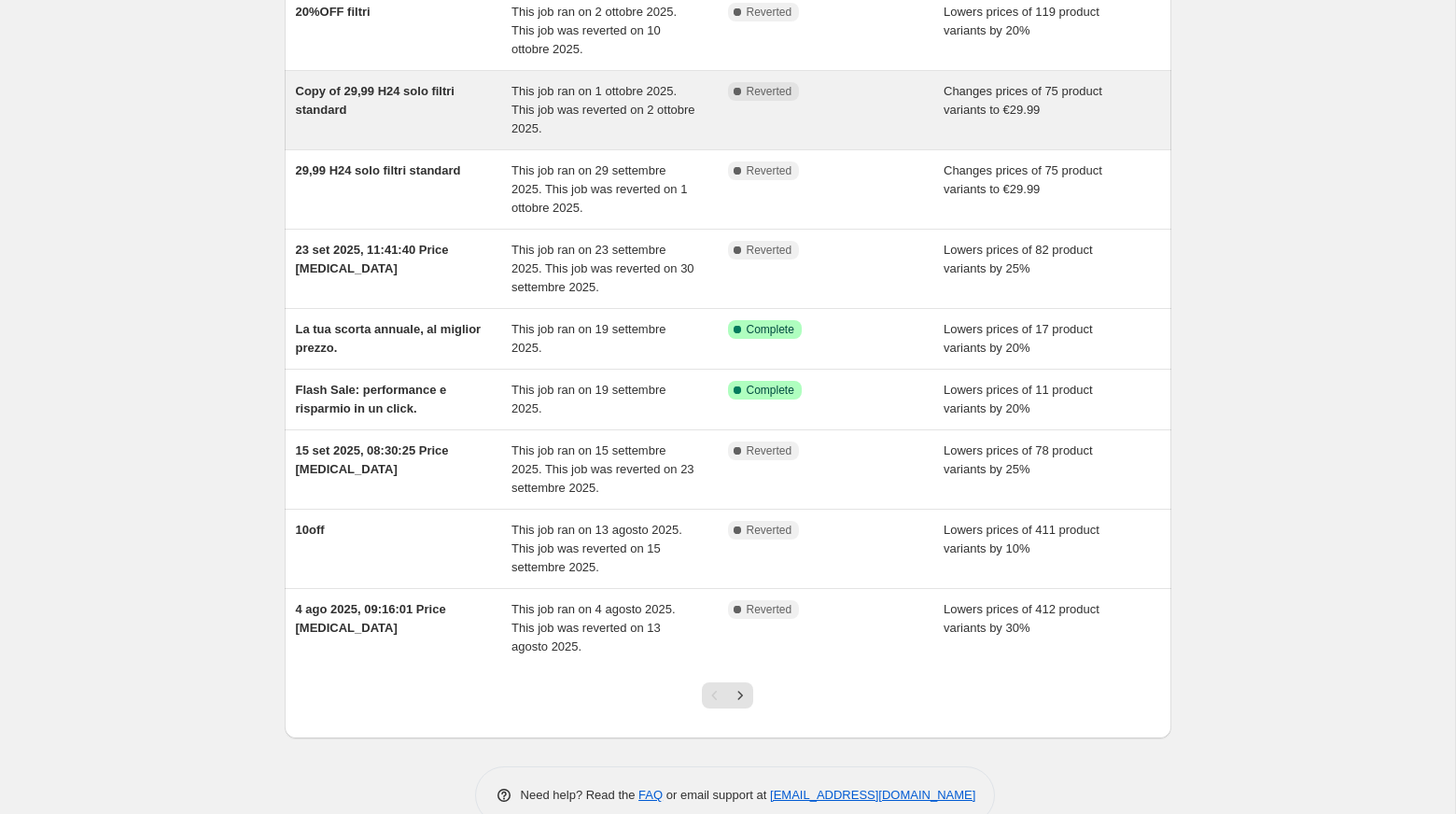
scroll to position [278, 0]
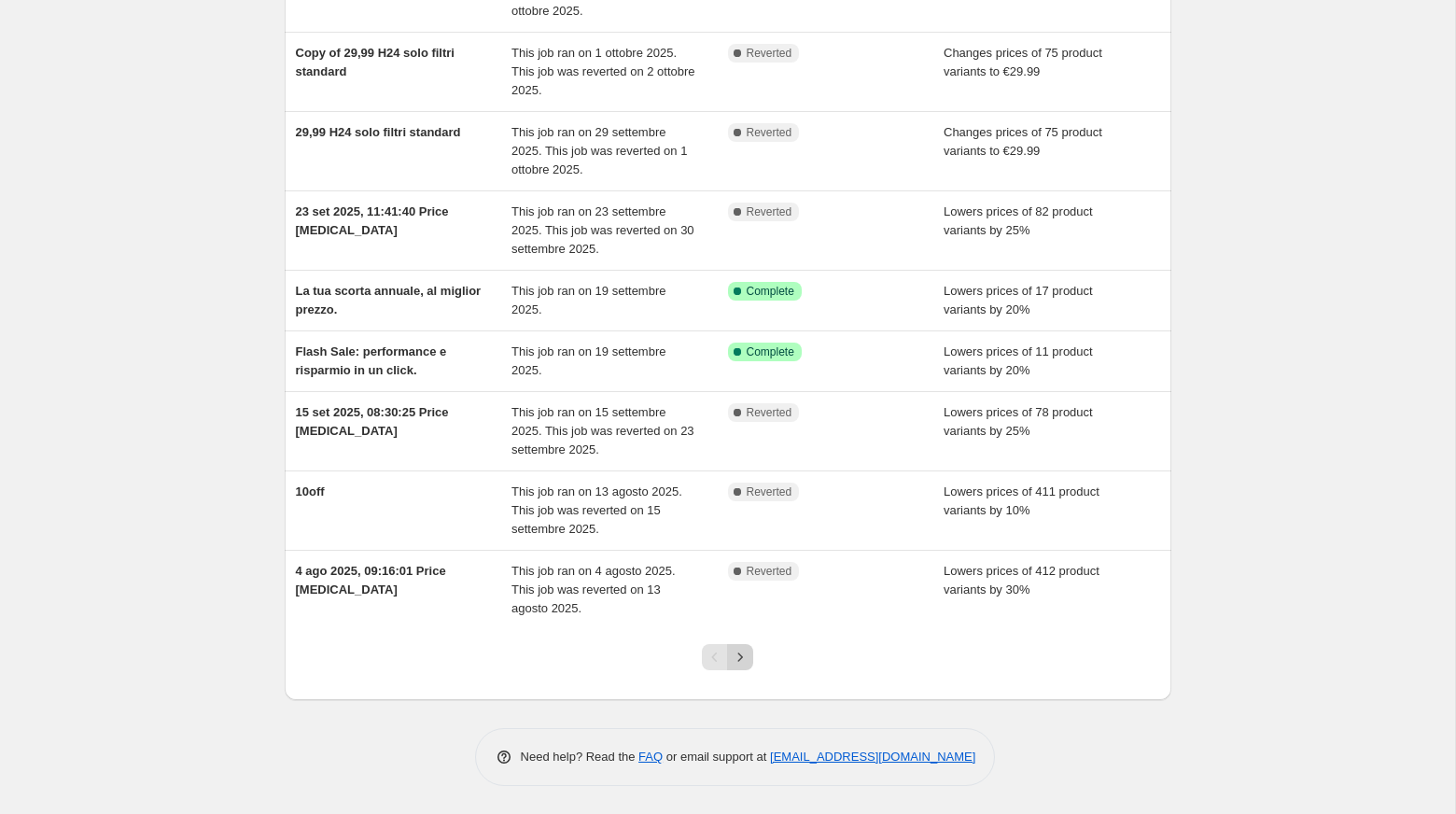
click at [739, 661] on icon "Next" at bounding box center [740, 658] width 19 height 19
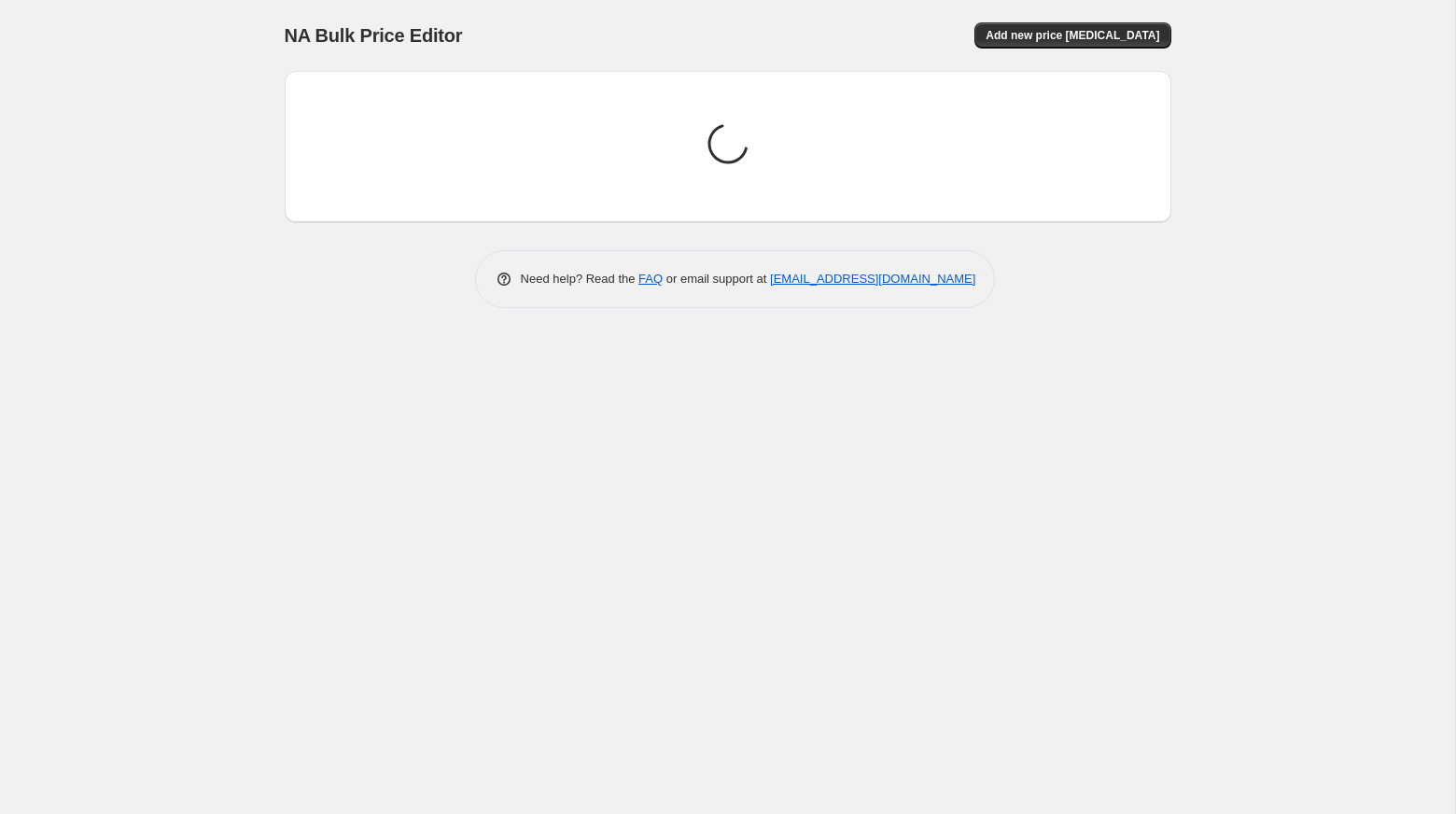
scroll to position [0, 0]
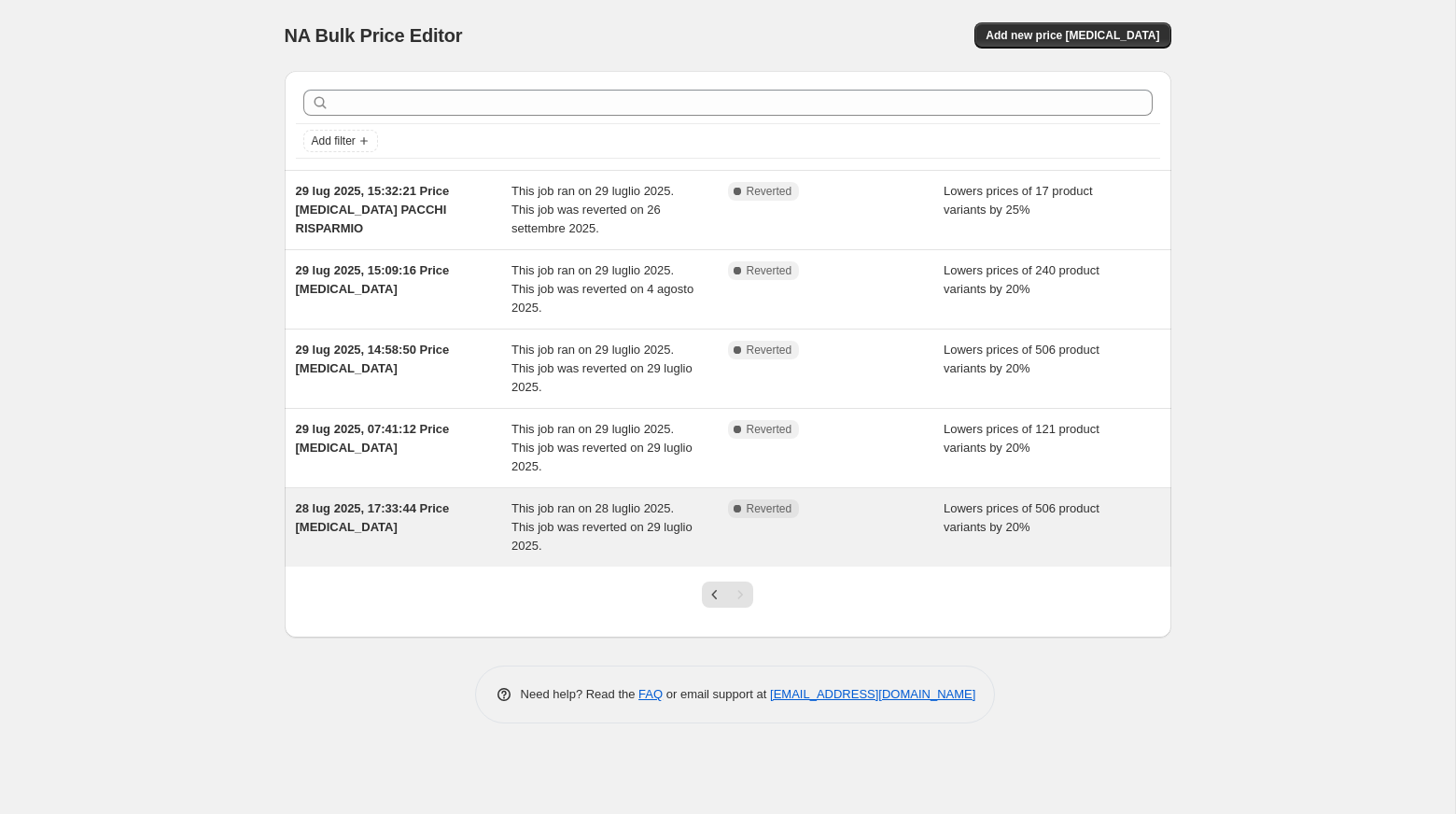
click at [320, 515] on span "28 lug 2025, 17:33:44 Price [MEDICAL_DATA]" at bounding box center [373, 518] width 154 height 32
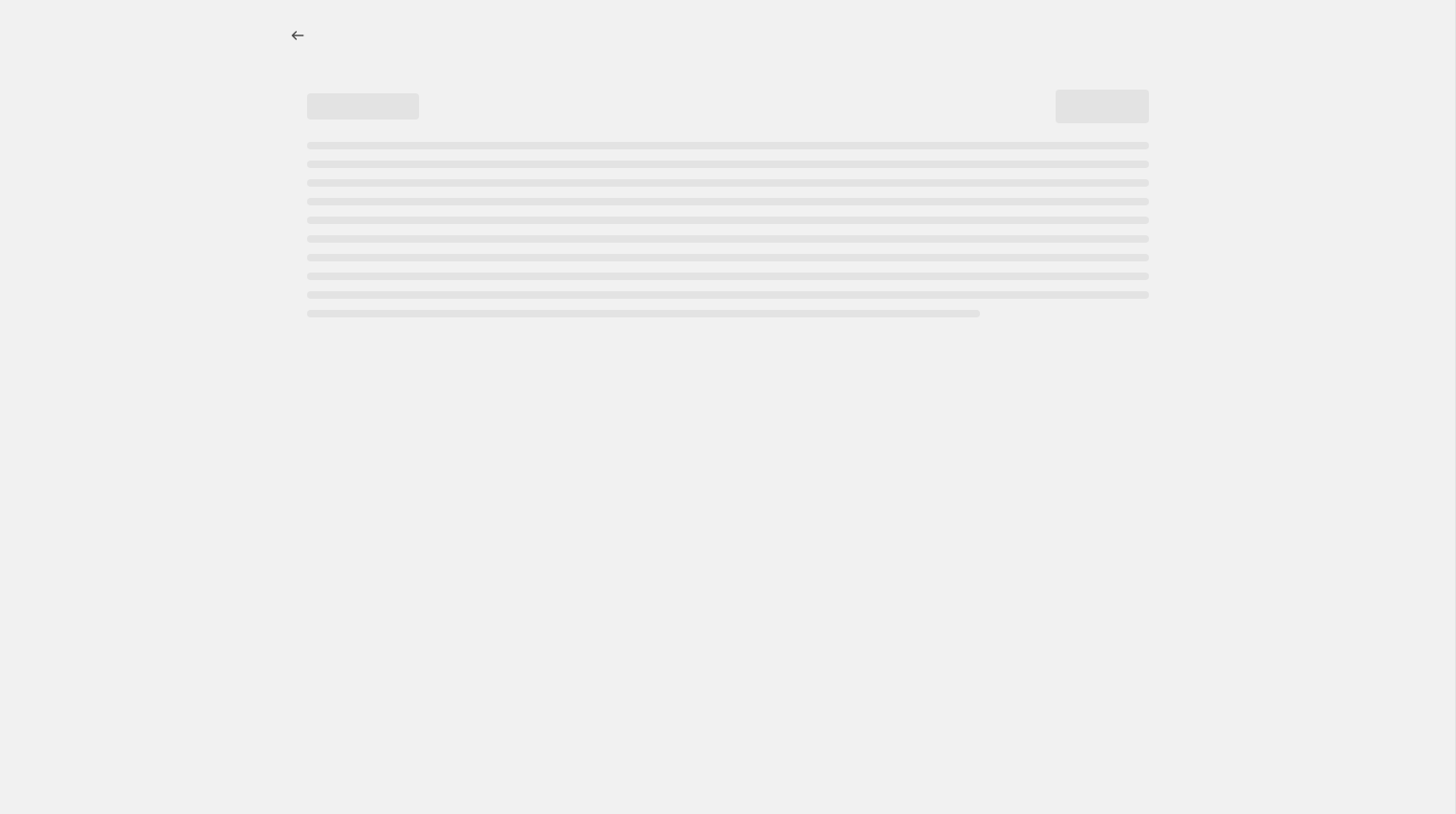
select select "percentage"
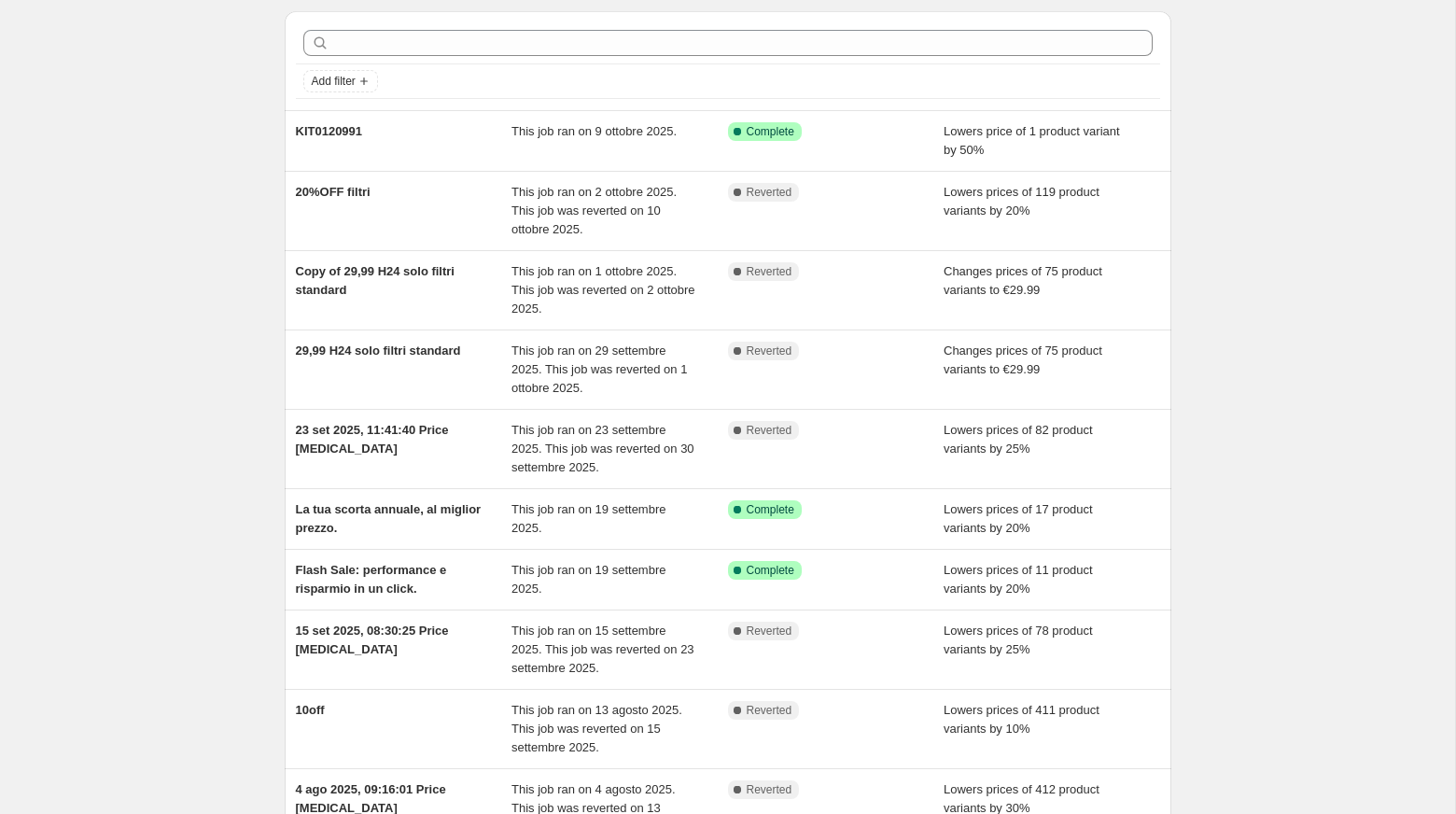
scroll to position [278, 0]
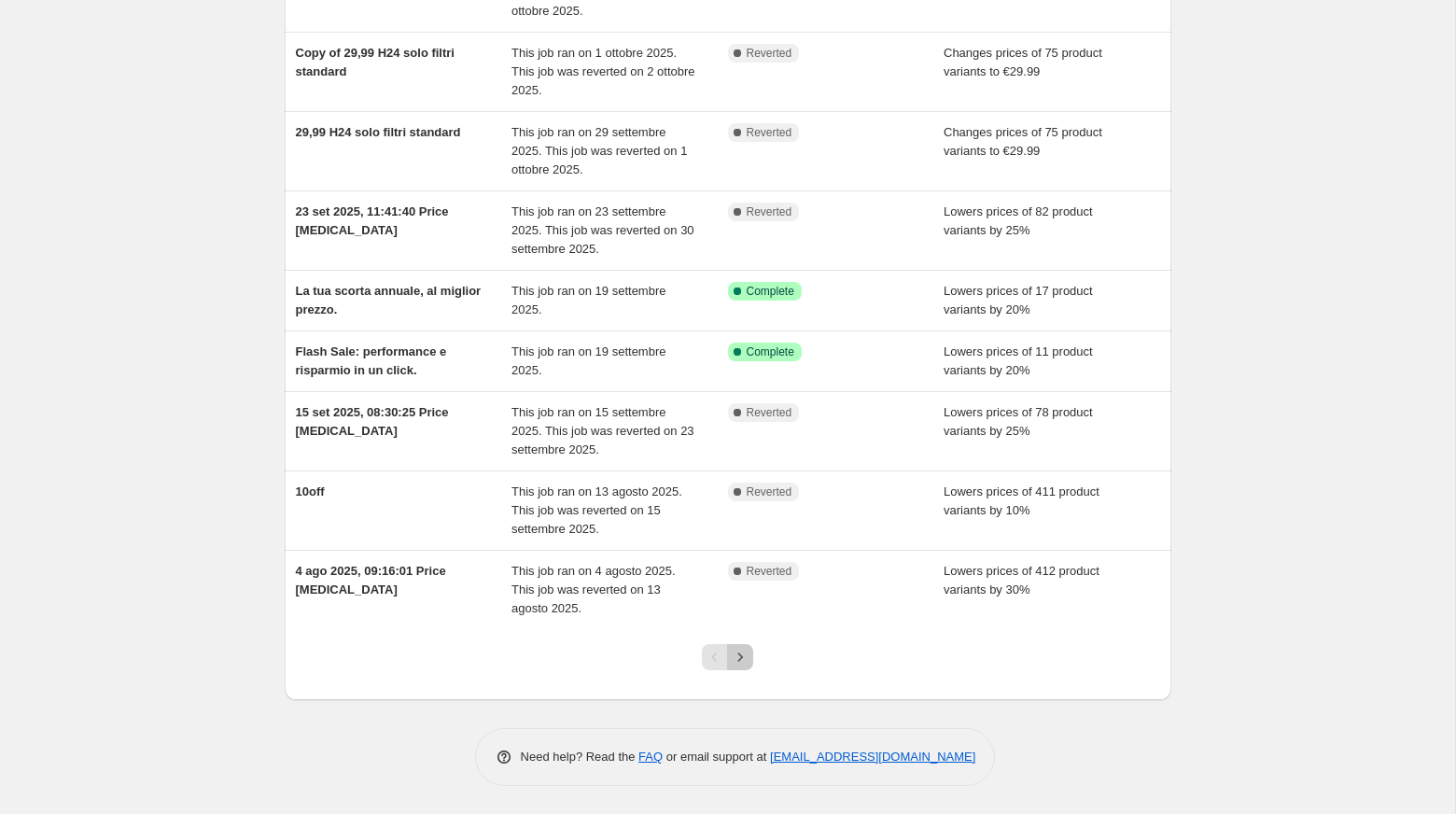
click at [744, 662] on icon "Next" at bounding box center [740, 658] width 19 height 19
